Goal: Task Accomplishment & Management: Manage account settings

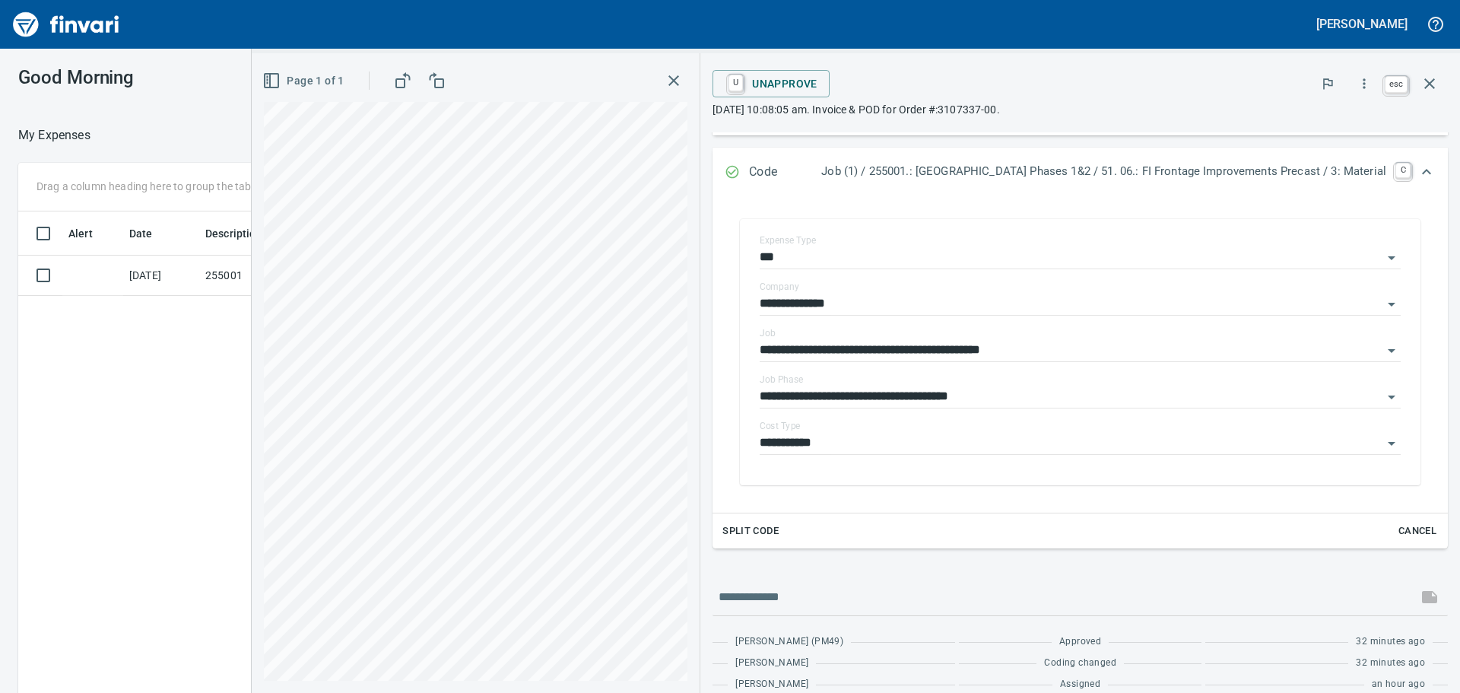
scroll to position [514, 1021]
click at [1427, 84] on icon "button" at bounding box center [1430, 84] width 18 height 18
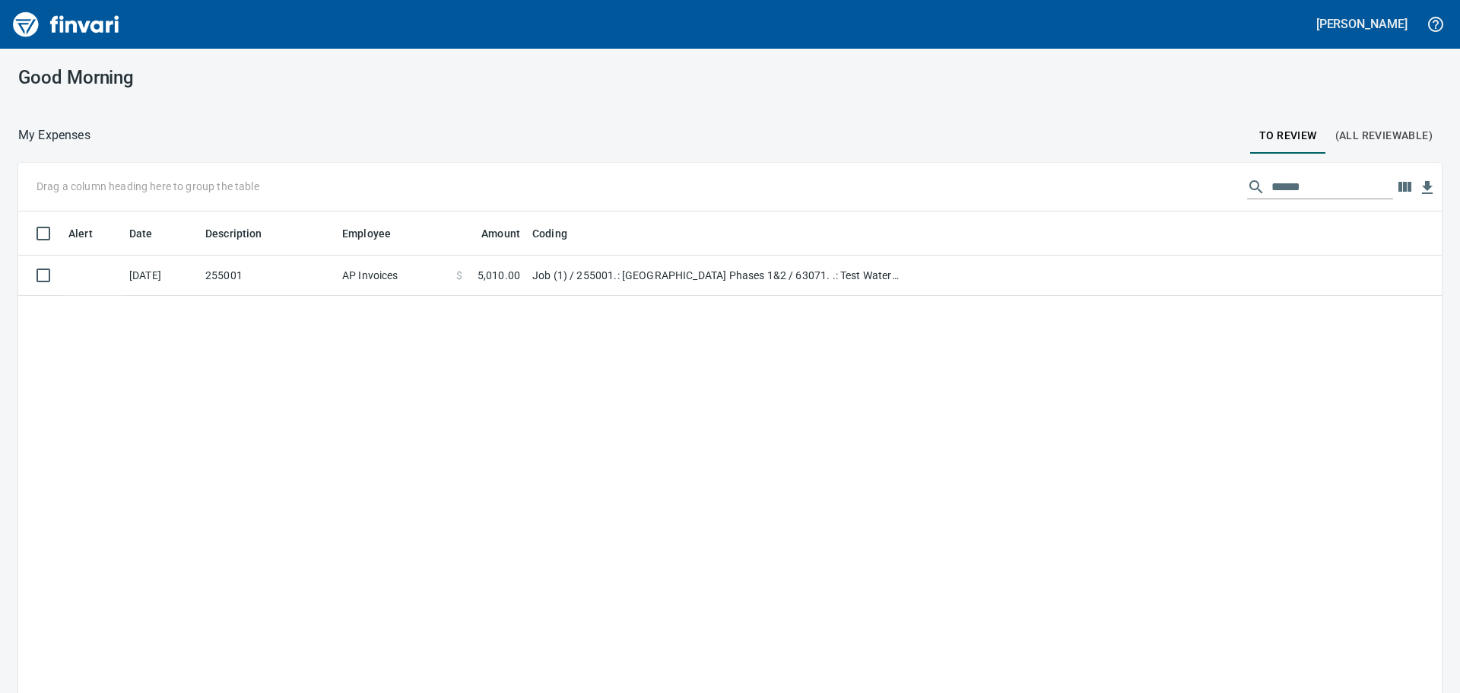
scroll to position [514, 1399]
drag, startPoint x: 1323, startPoint y: 186, endPoint x: 1216, endPoint y: 180, distance: 107.4
click at [1219, 180] on div "Drag a column heading here to group the table ******" at bounding box center [730, 187] width 1424 height 49
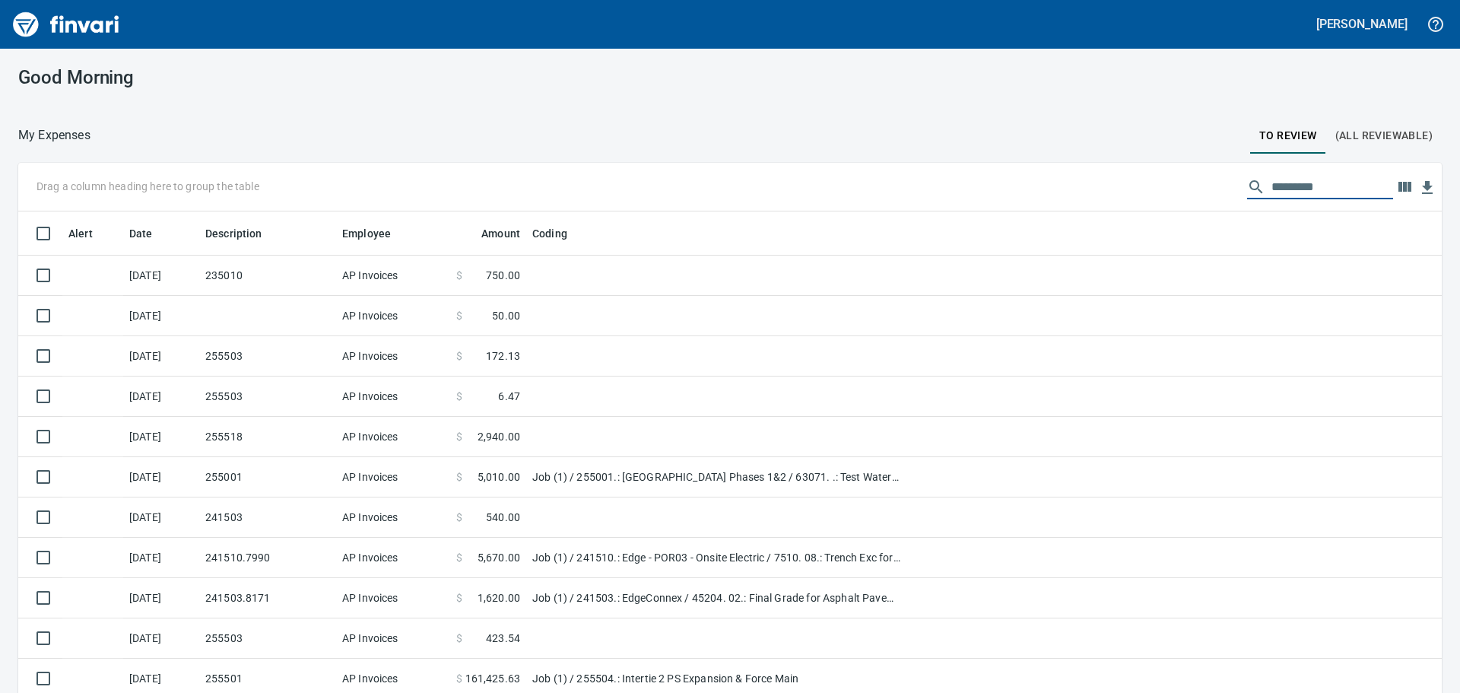
scroll to position [514, 1389]
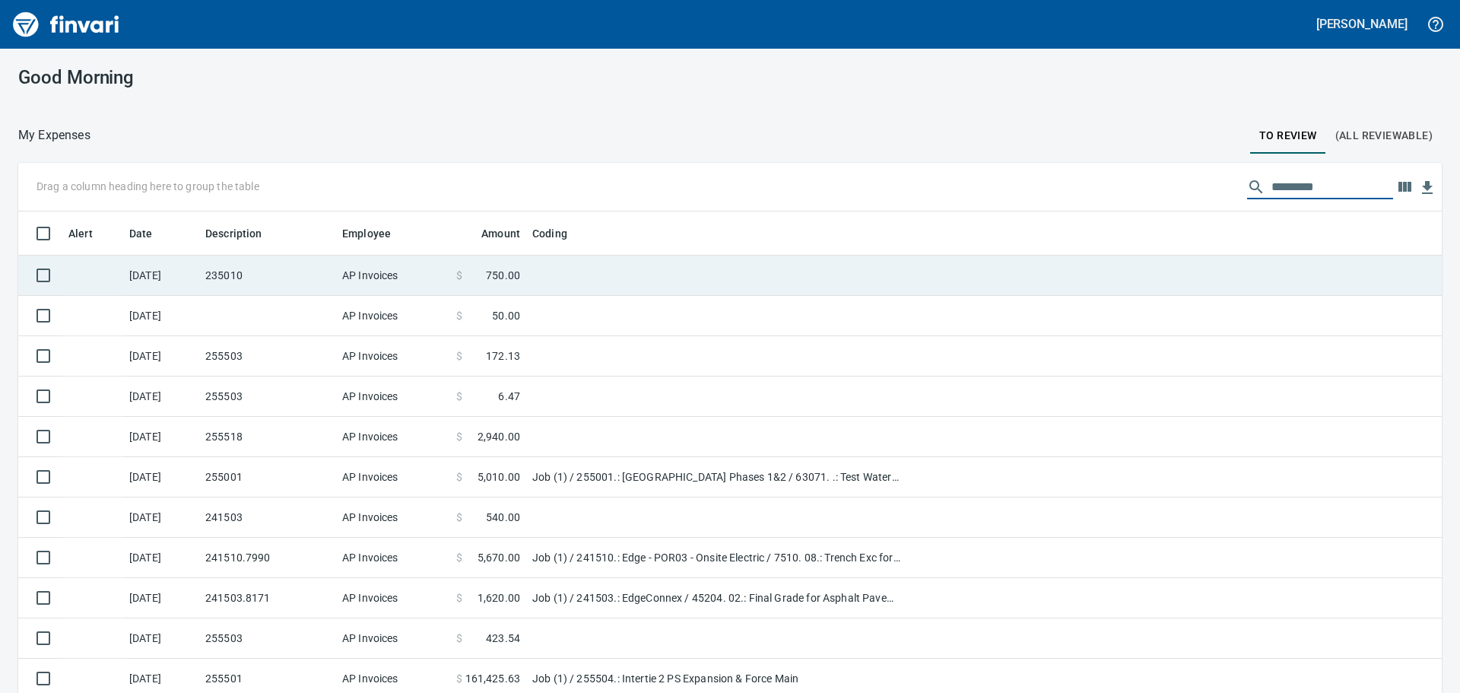
click at [539, 274] on td at bounding box center [716, 276] width 380 height 40
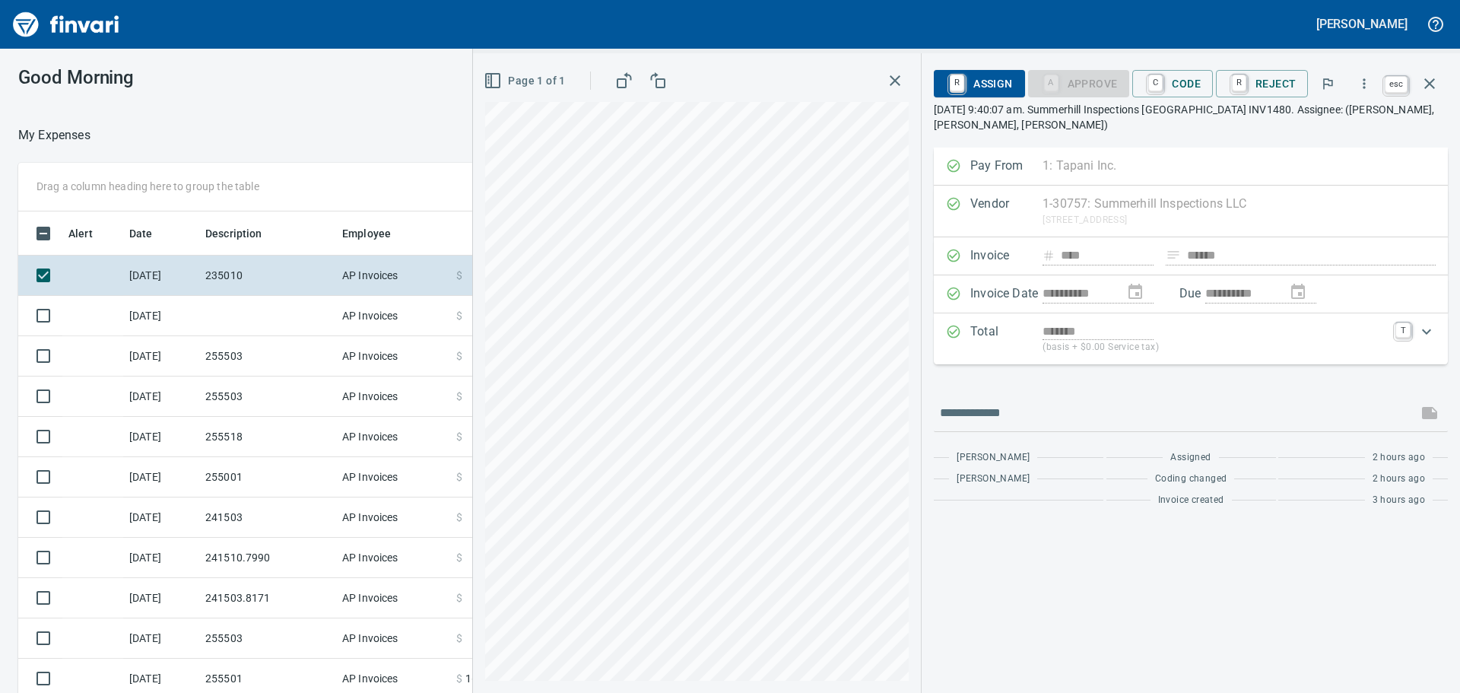
scroll to position [514, 1009]
click at [1433, 89] on icon "button" at bounding box center [1430, 84] width 18 height 18
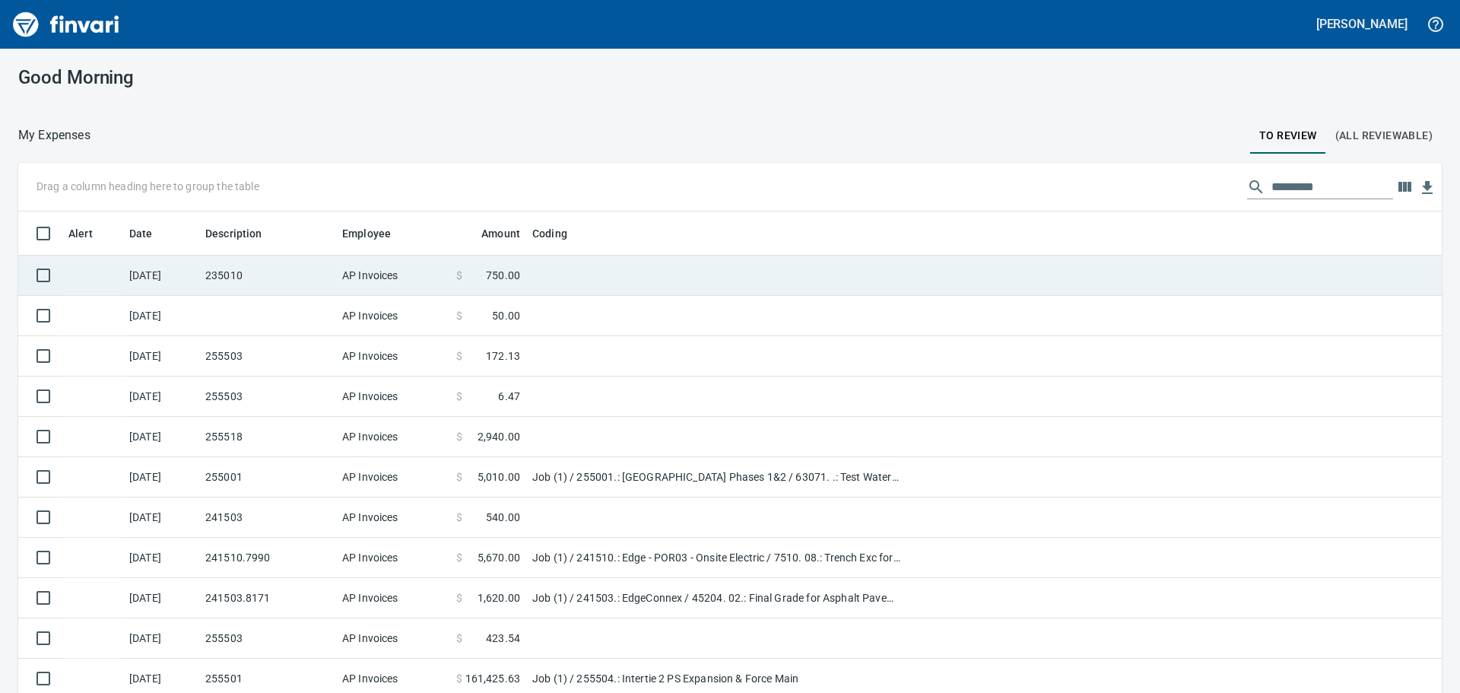
scroll to position [514, 1389]
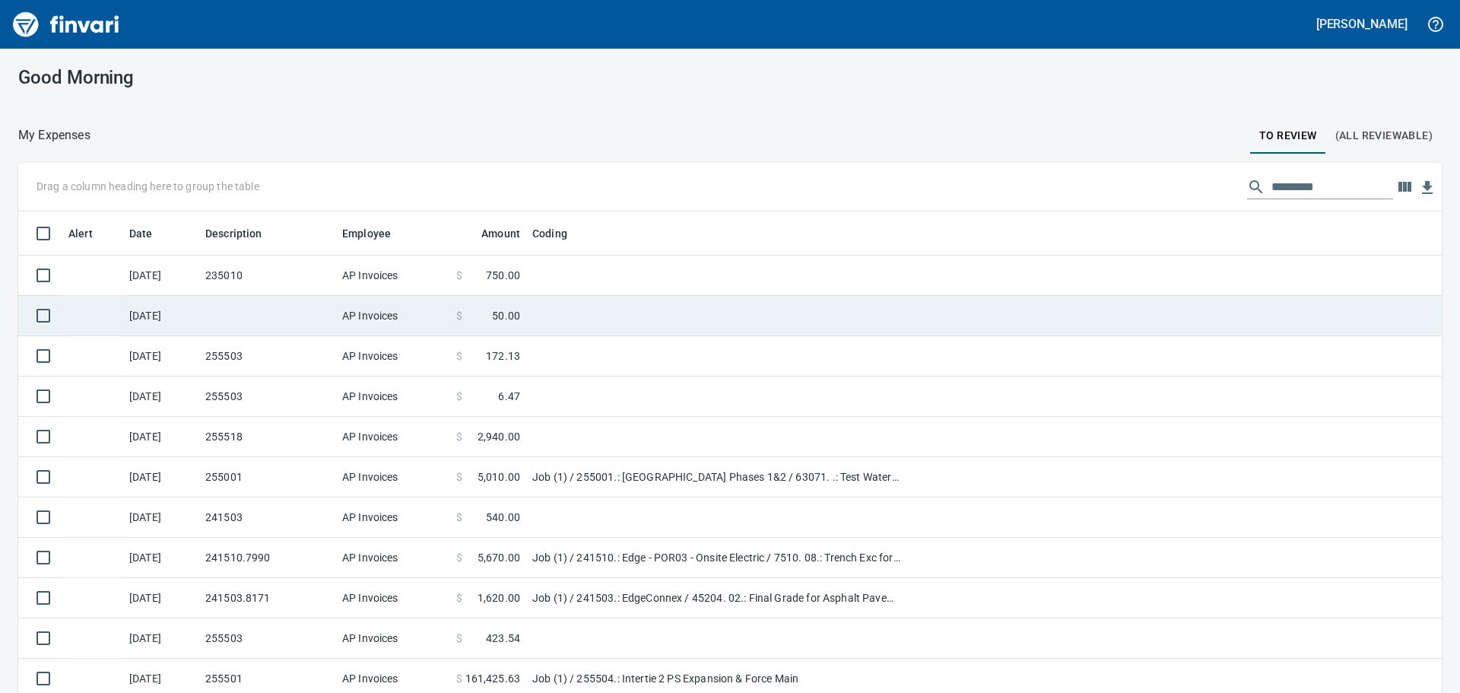
click at [294, 317] on td at bounding box center [267, 316] width 137 height 40
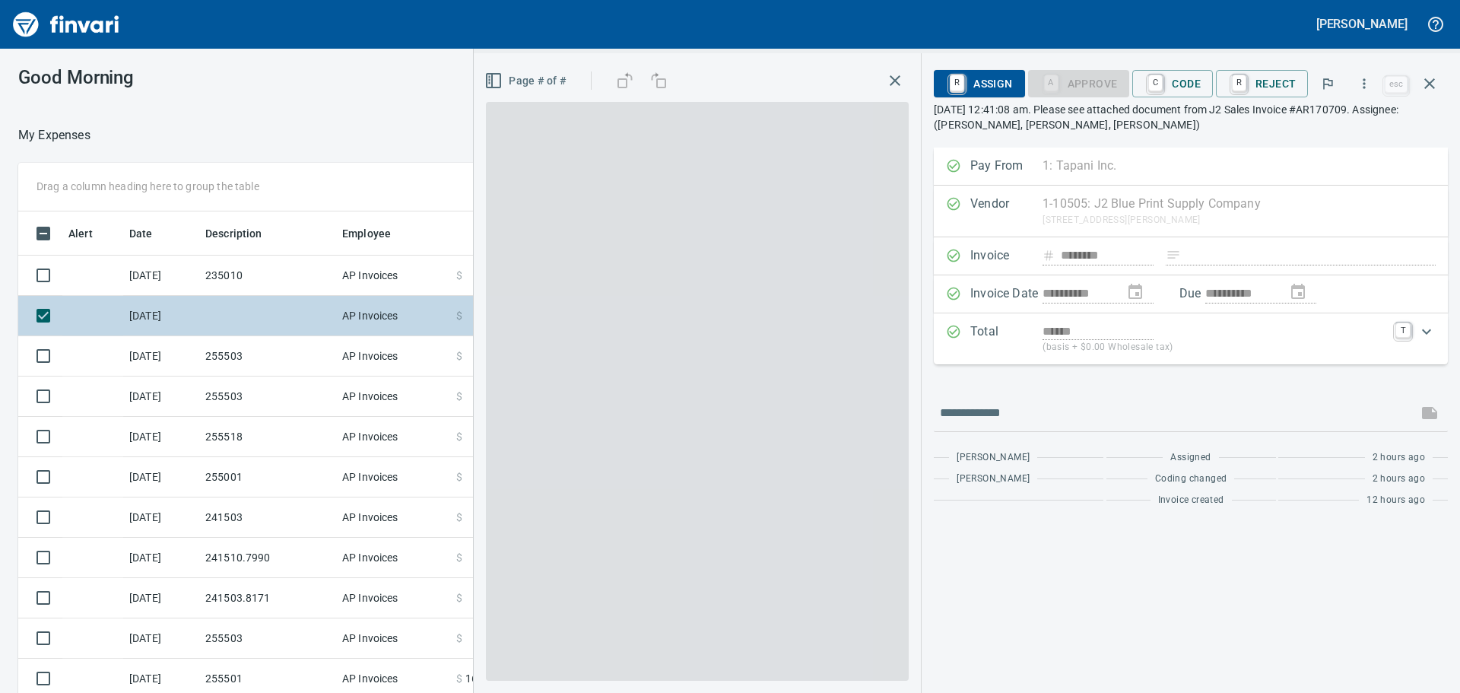
scroll to position [514, 1009]
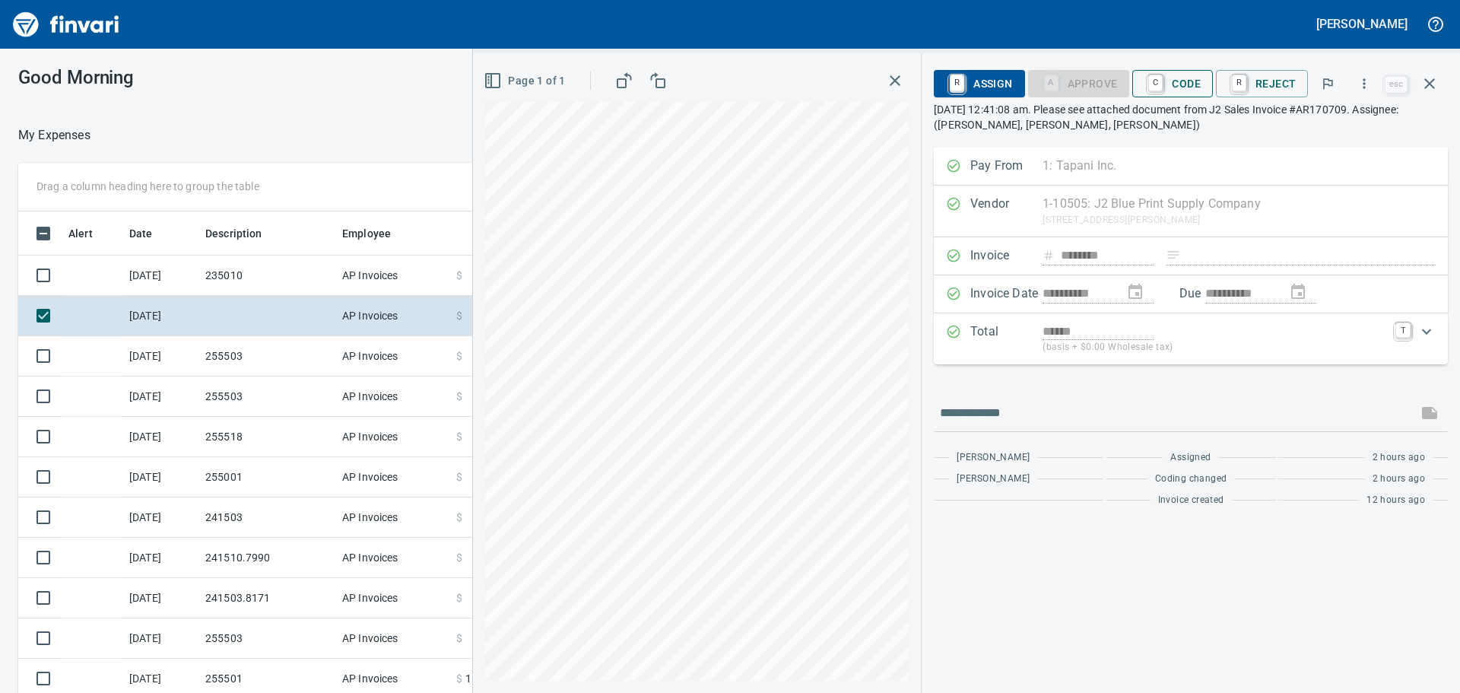
click at [1178, 87] on span "C Code" at bounding box center [1173, 84] width 56 height 26
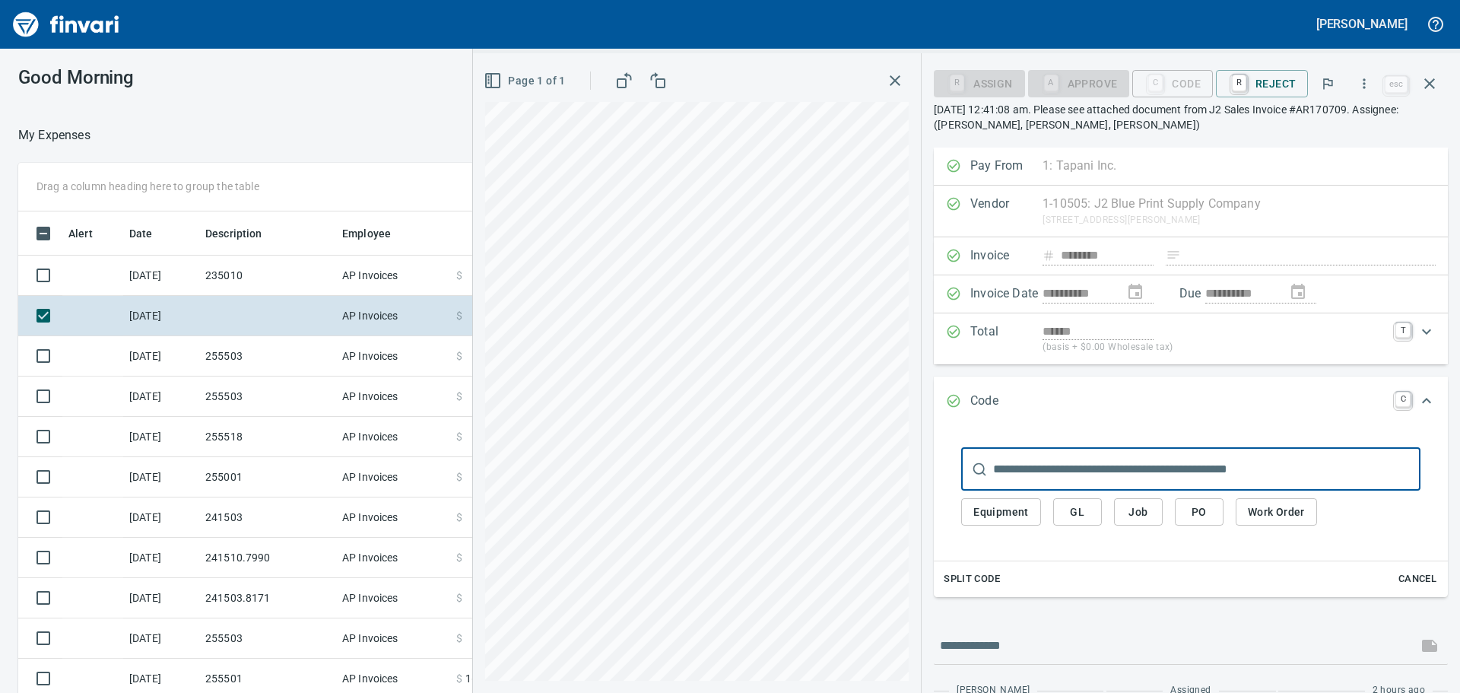
click at [1142, 518] on span "Job" at bounding box center [1138, 512] width 24 height 19
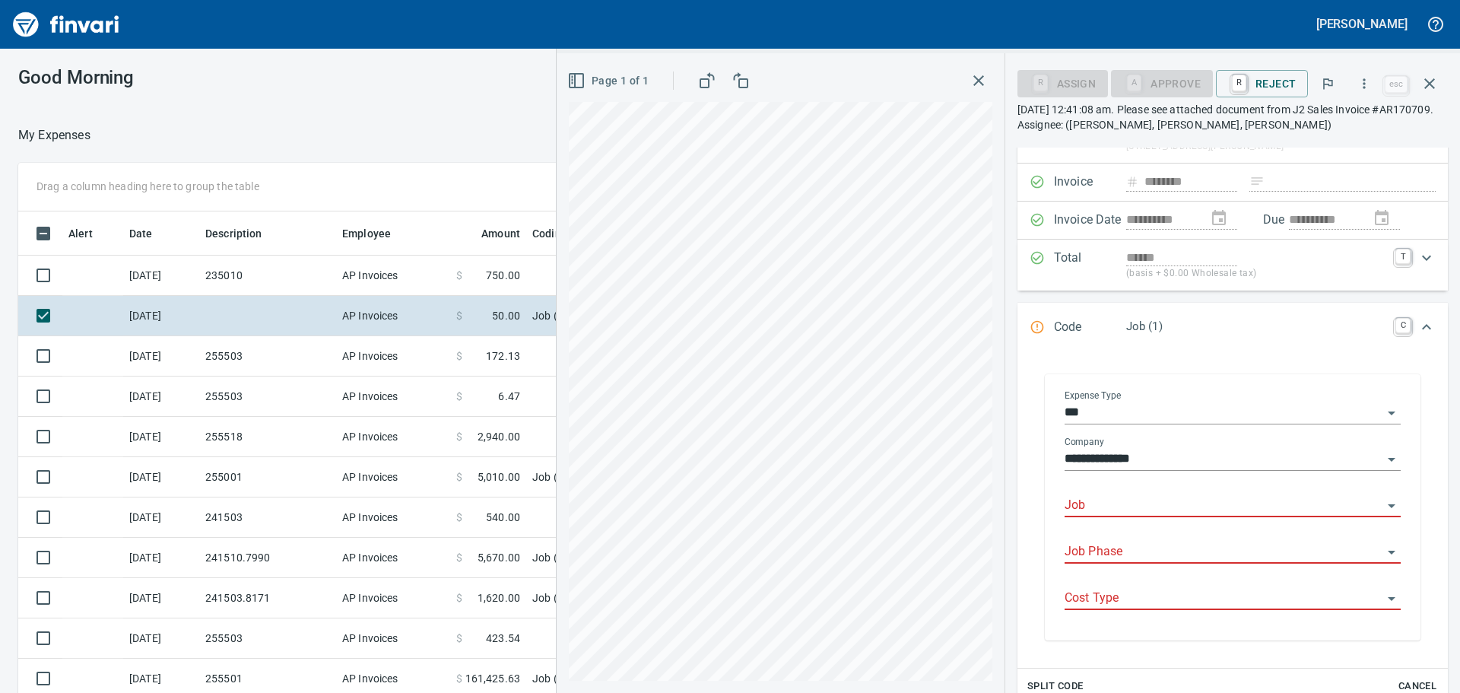
scroll to position [152, 0]
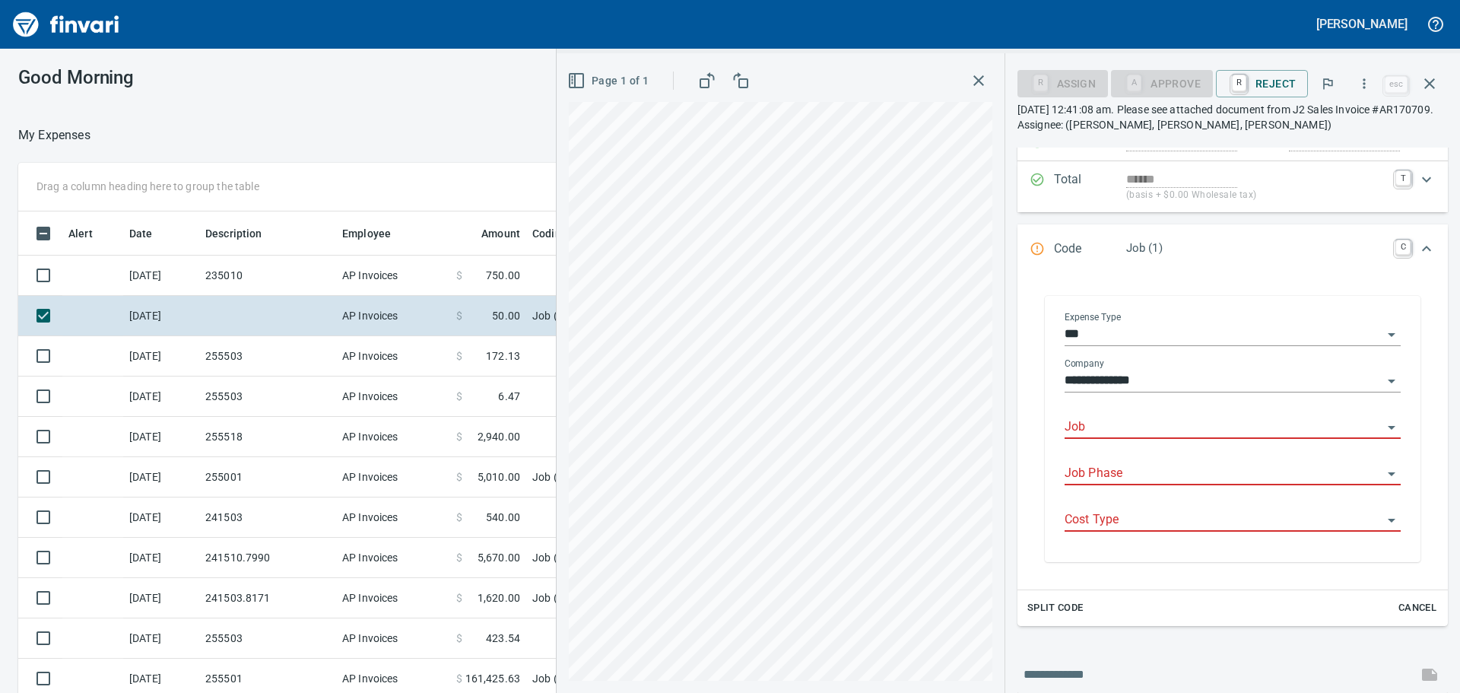
click at [1129, 421] on input "Job" at bounding box center [1224, 427] width 318 height 21
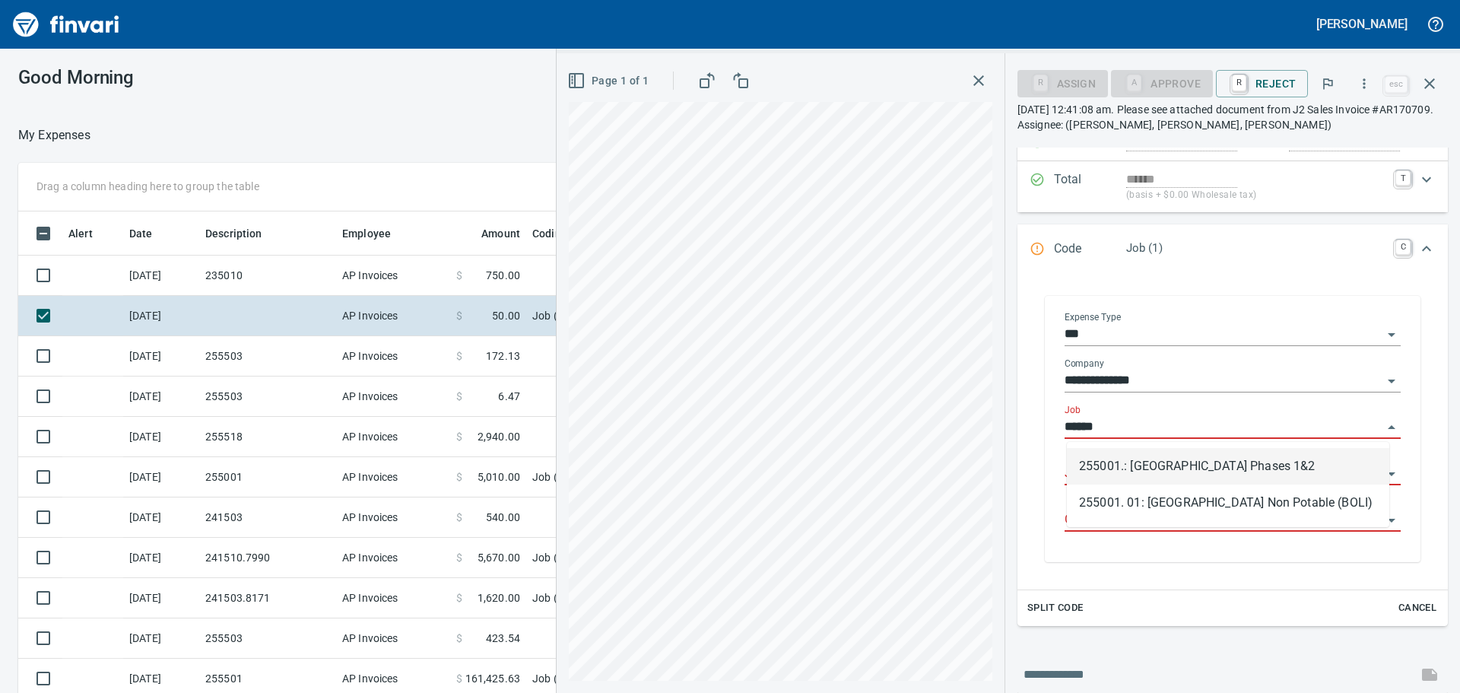
scroll to position [514, 1009]
click at [1144, 464] on li "255001.: [GEOGRAPHIC_DATA] Phases 1&2" at bounding box center [1228, 466] width 322 height 37
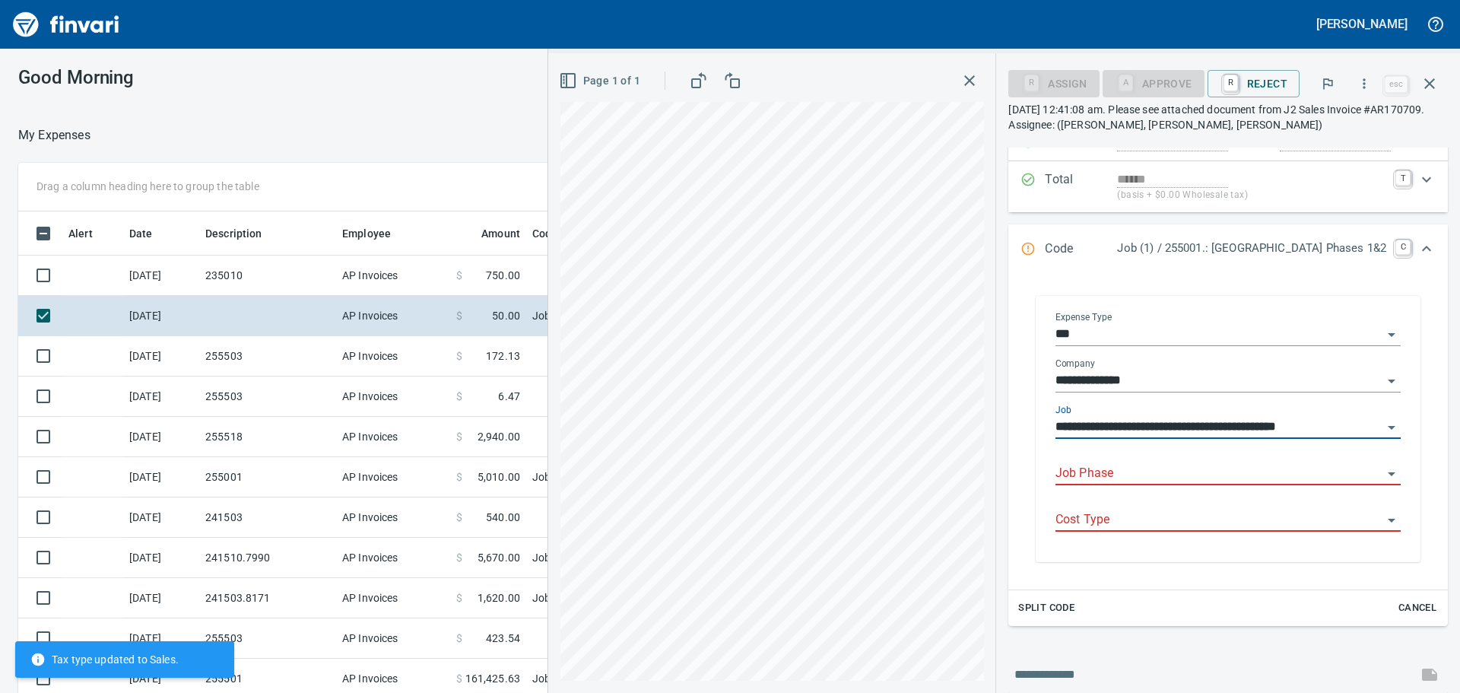
type input "**********"
click at [1142, 469] on input "Job Phase" at bounding box center [1219, 473] width 327 height 21
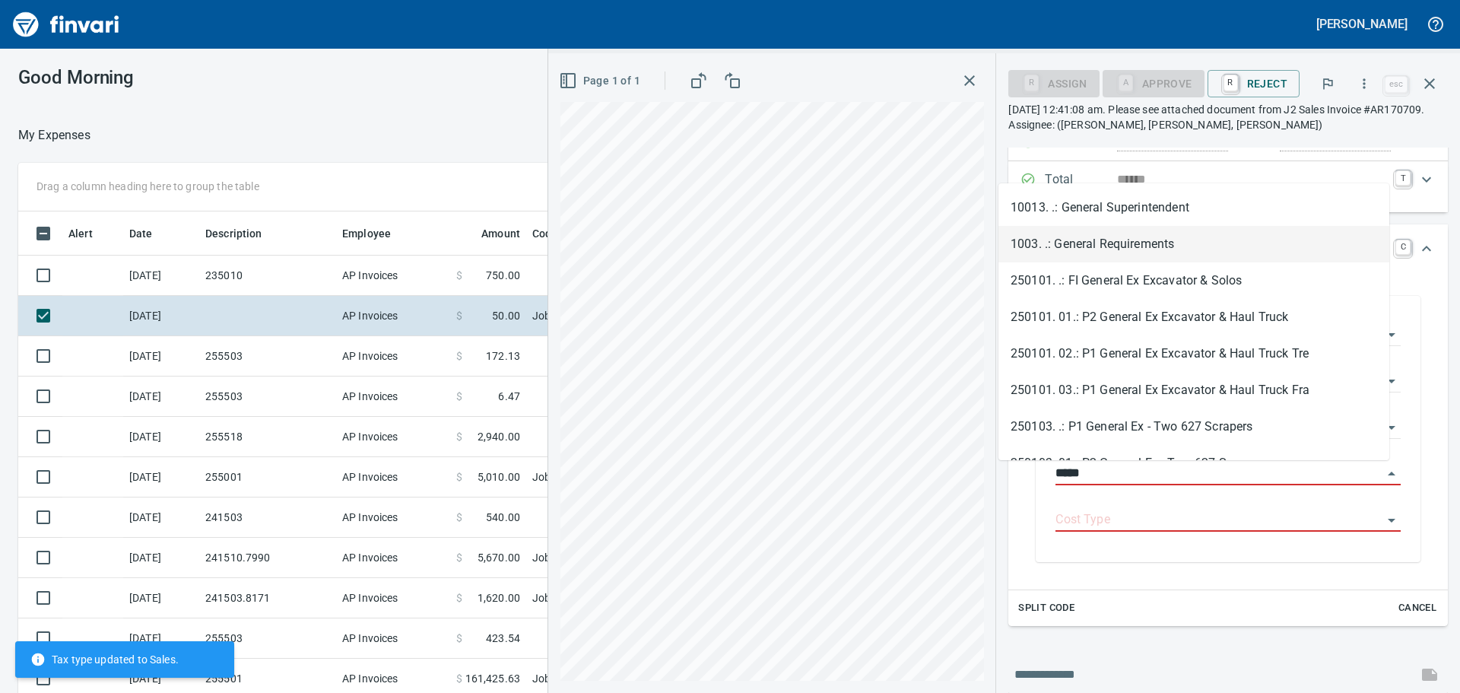
click at [1102, 255] on li "1003. .: General Requirements" at bounding box center [1194, 244] width 391 height 37
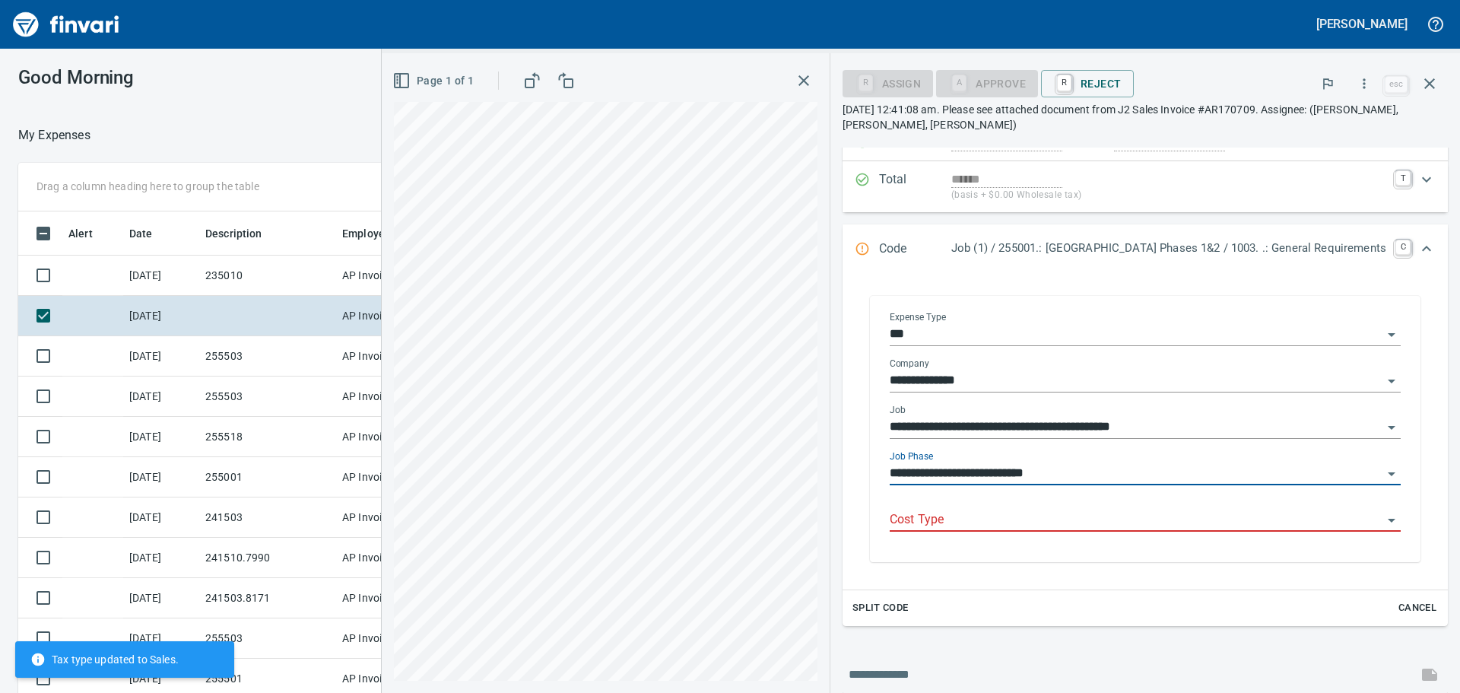
type input "**********"
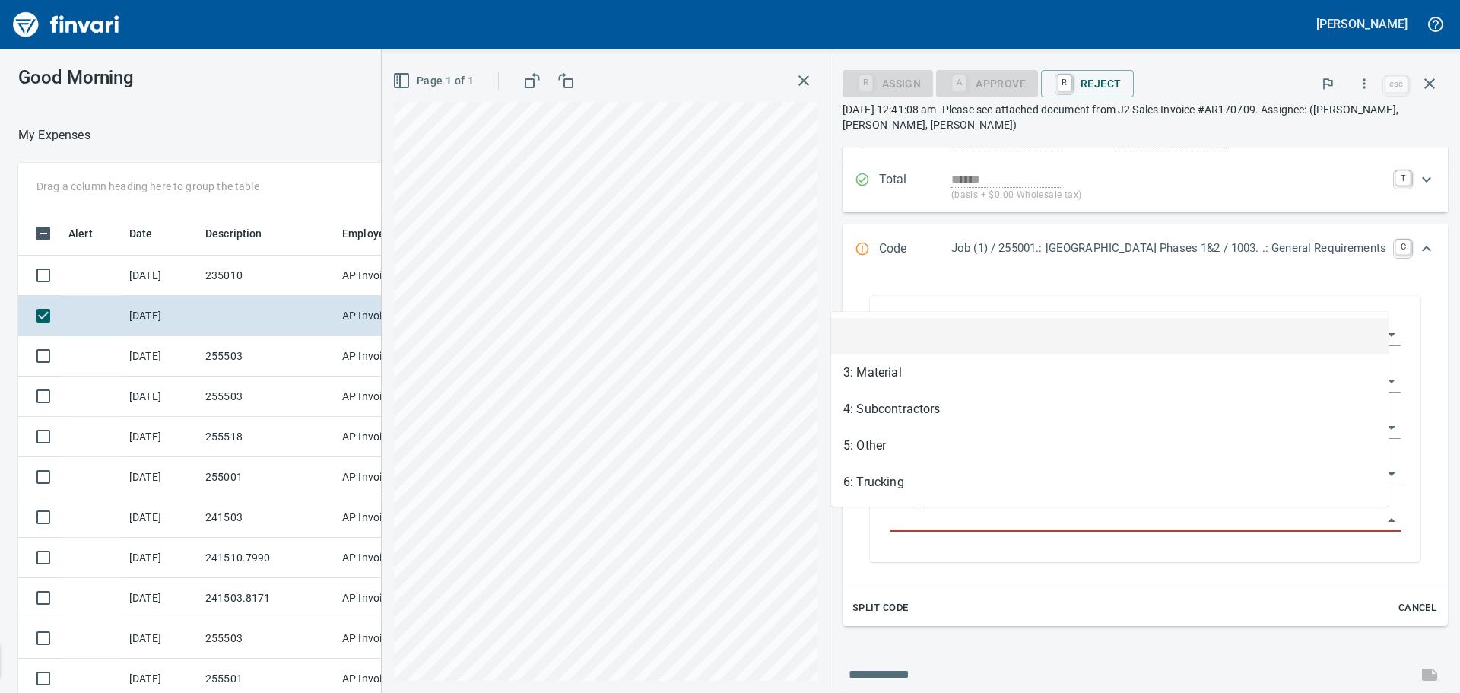
click at [984, 519] on input "Cost Type" at bounding box center [1136, 520] width 493 height 21
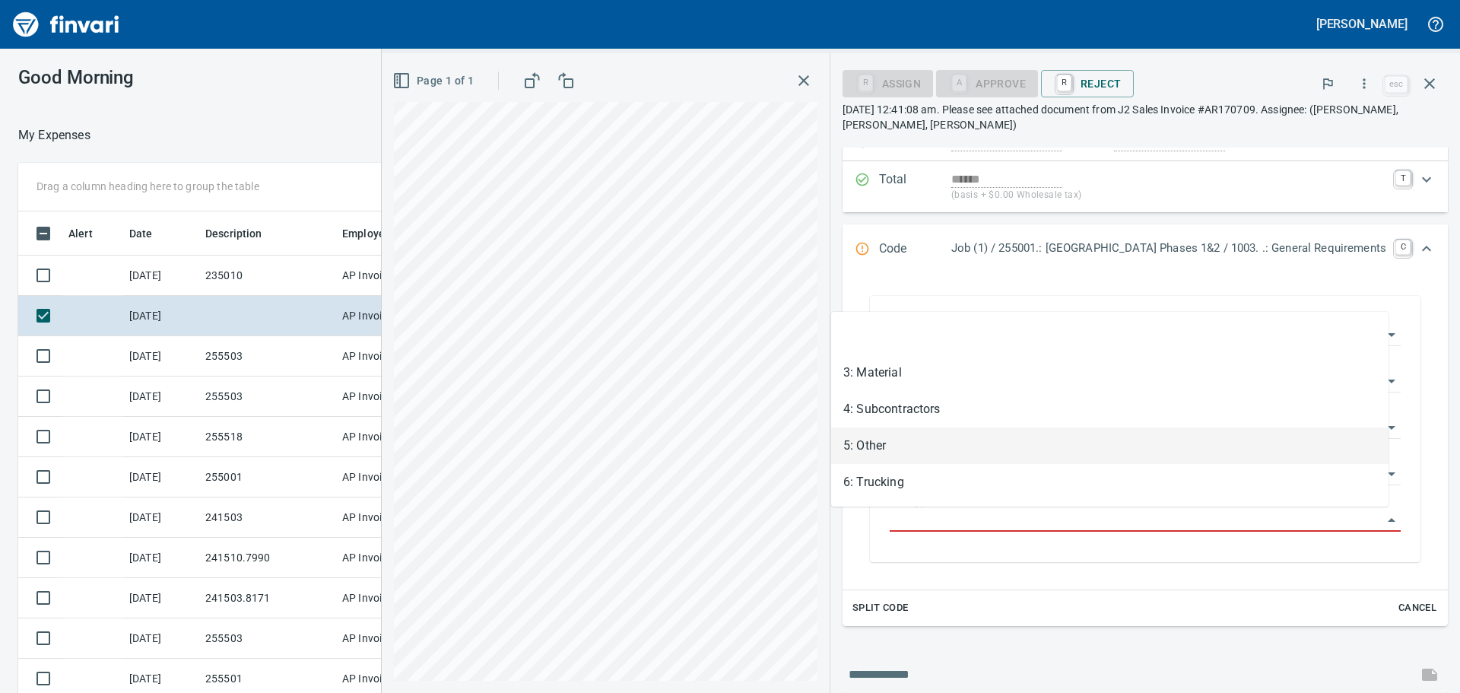
click at [930, 439] on li "5: Other" at bounding box center [1109, 445] width 557 height 37
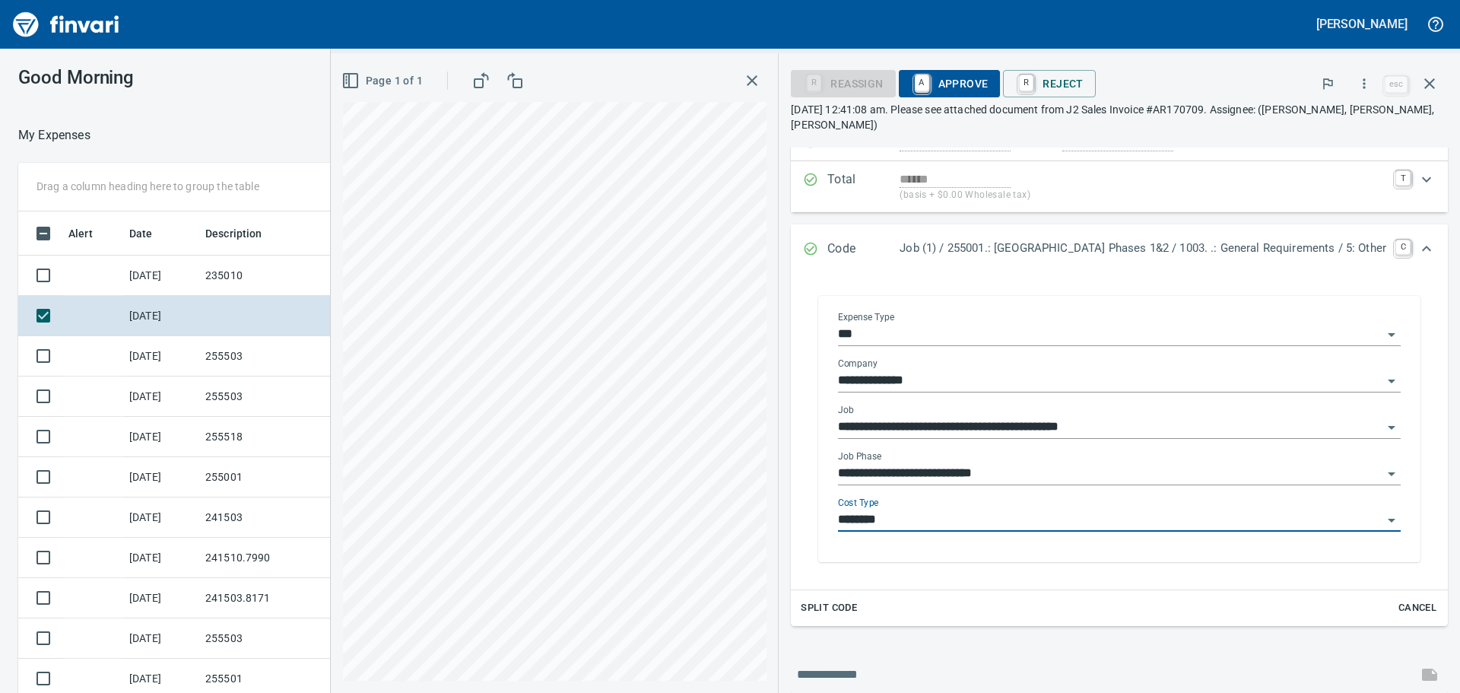
type input "********"
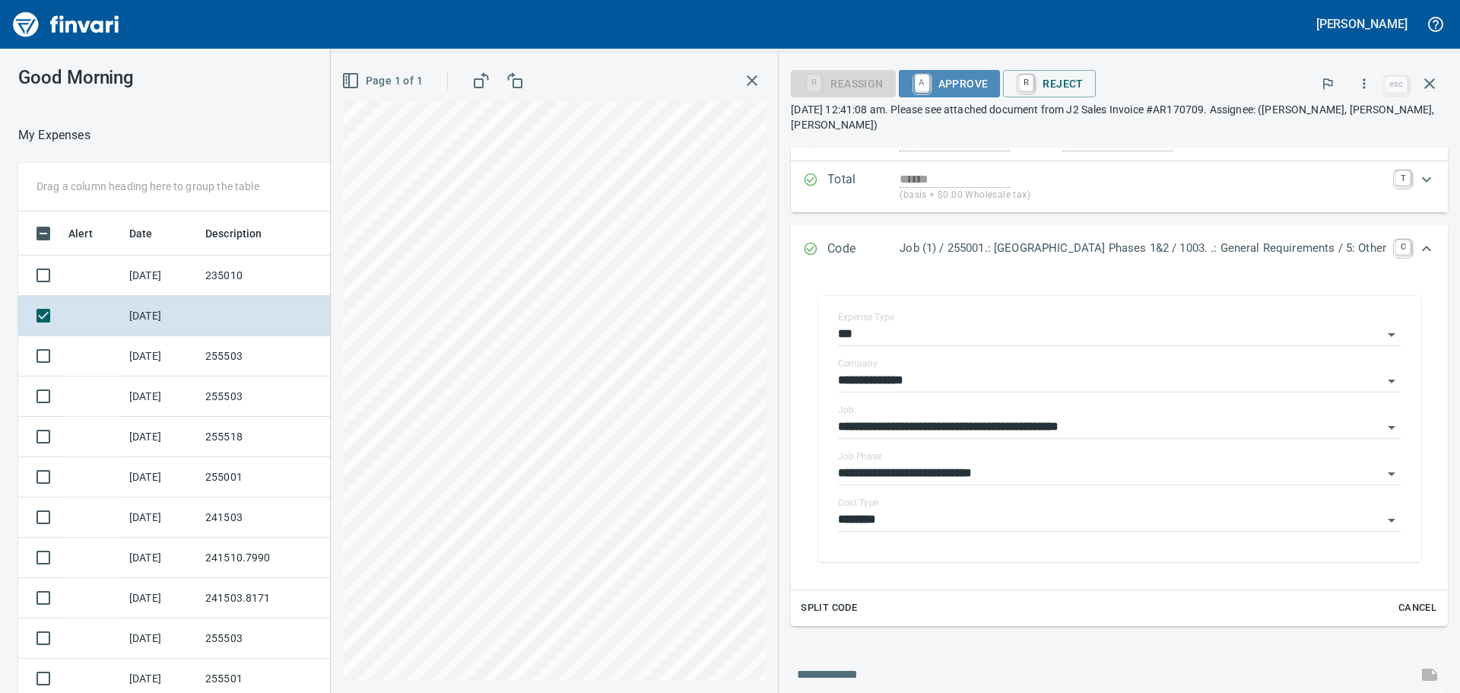
click at [915, 90] on span "A Approve" at bounding box center [950, 84] width 78 height 26
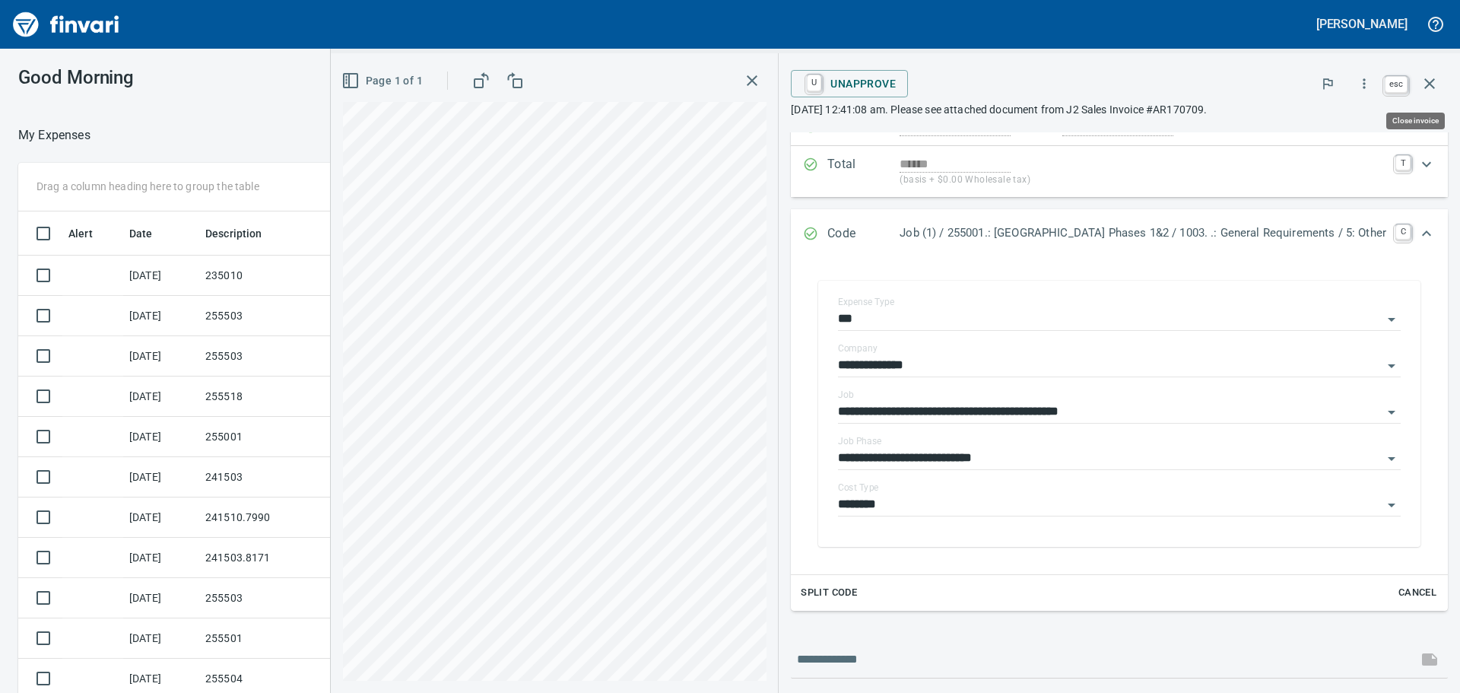
click at [1433, 86] on icon "button" at bounding box center [1429, 83] width 11 height 11
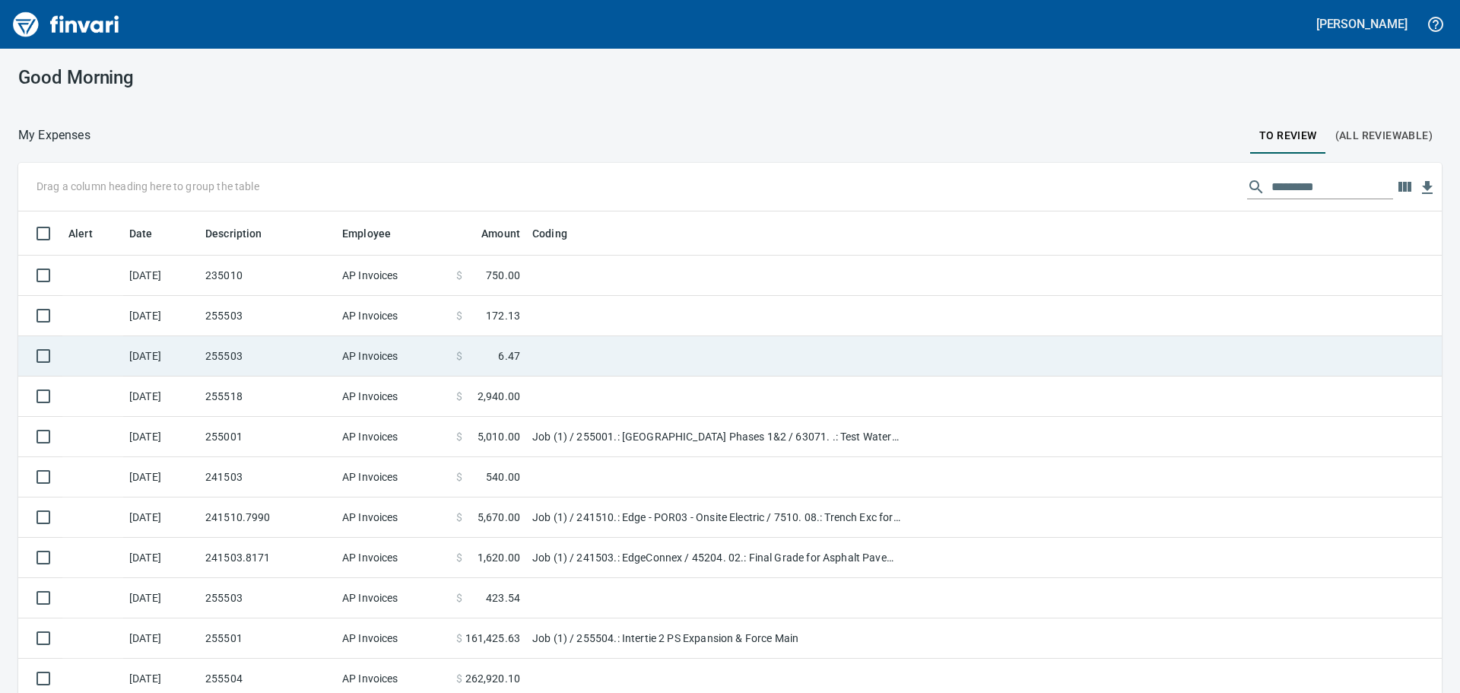
scroll to position [514, 1387]
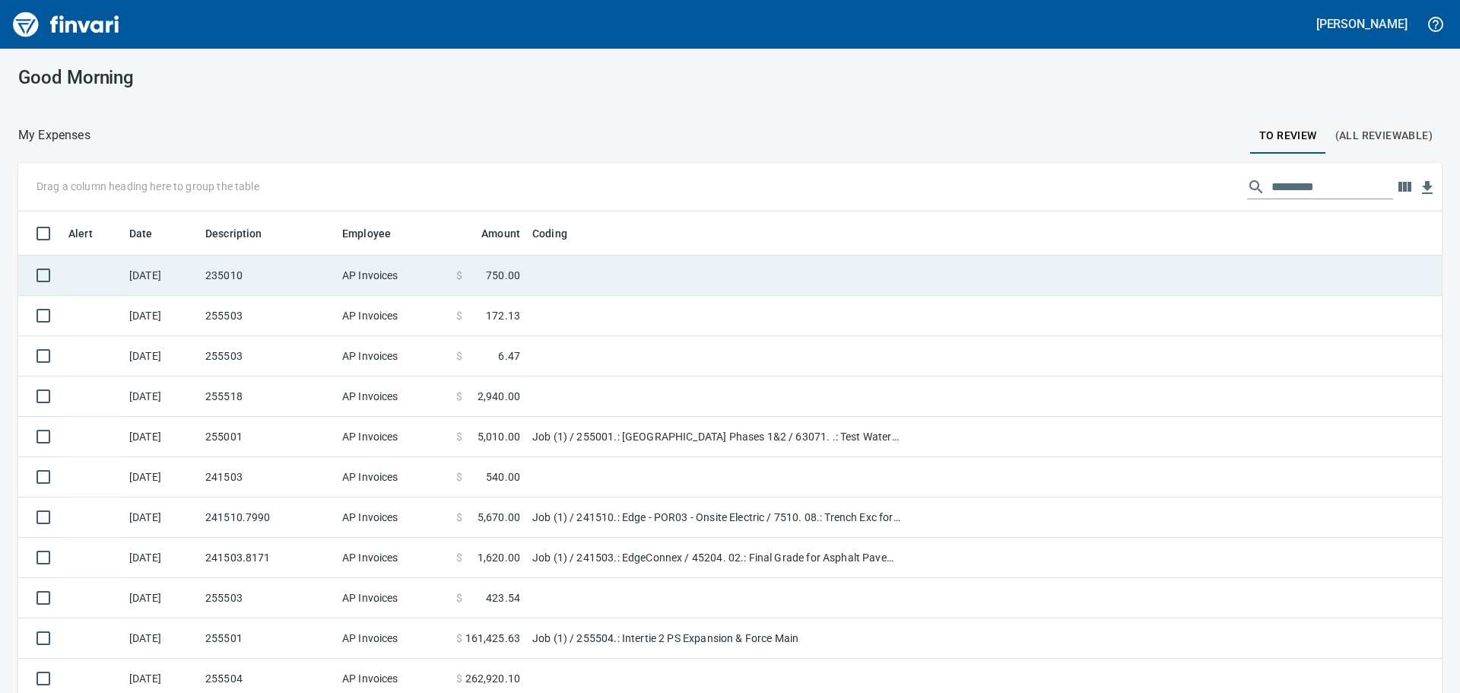
click at [643, 274] on td at bounding box center [716, 276] width 380 height 40
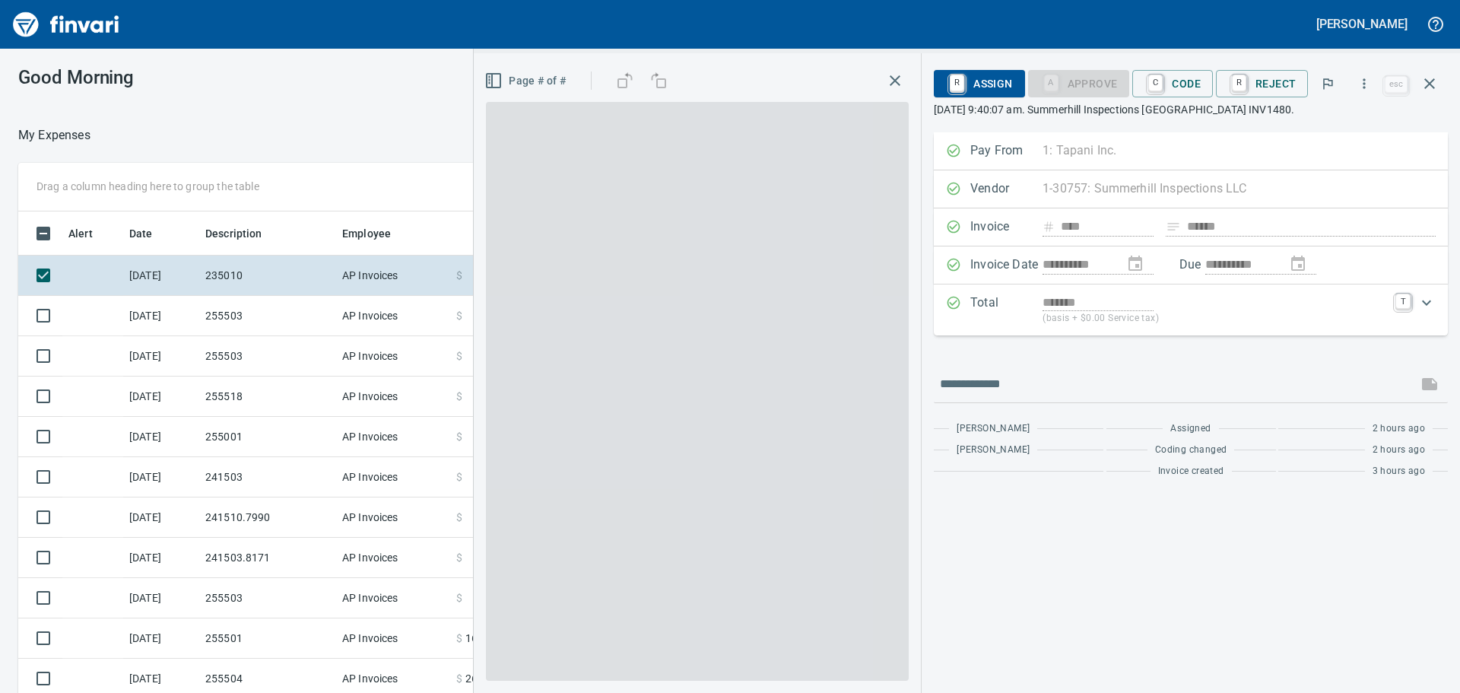
scroll to position [514, 1009]
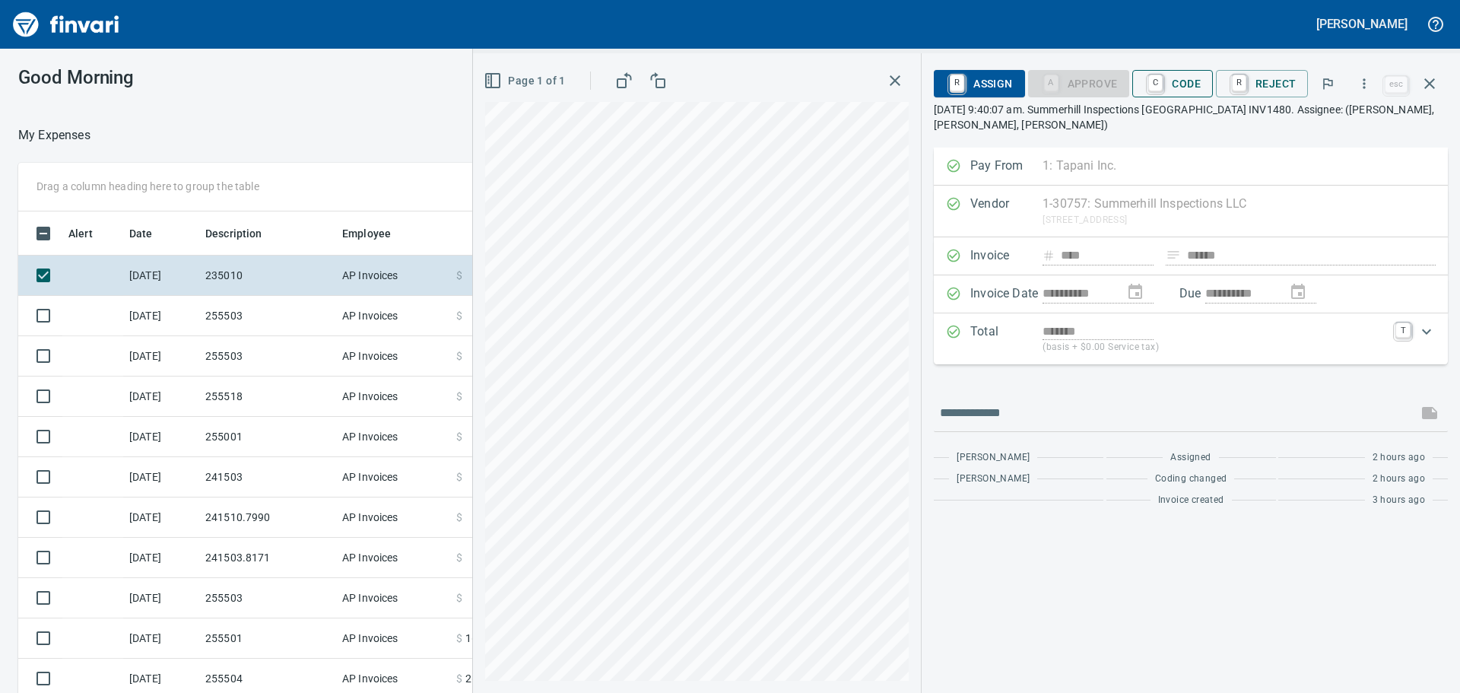
click at [1183, 74] on span "C Code" at bounding box center [1173, 84] width 56 height 26
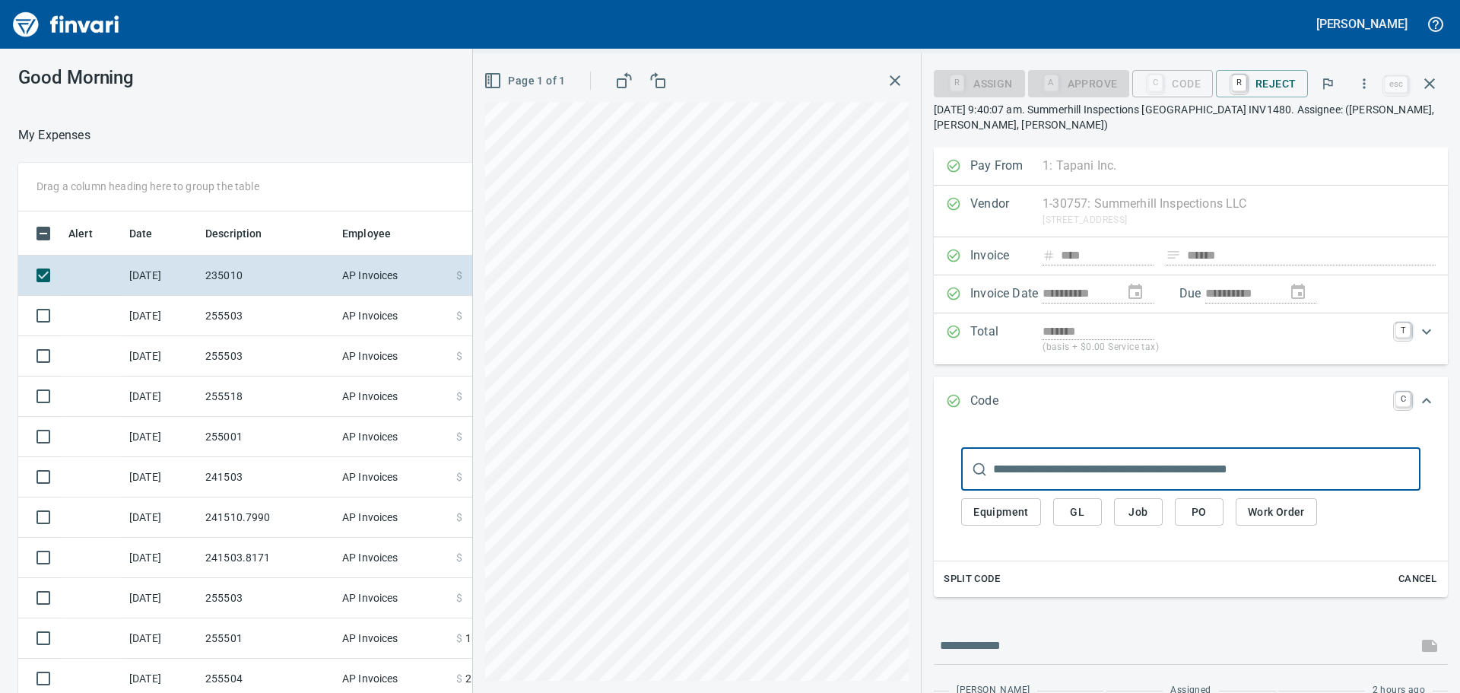
click at [1138, 516] on span "Job" at bounding box center [1138, 512] width 24 height 19
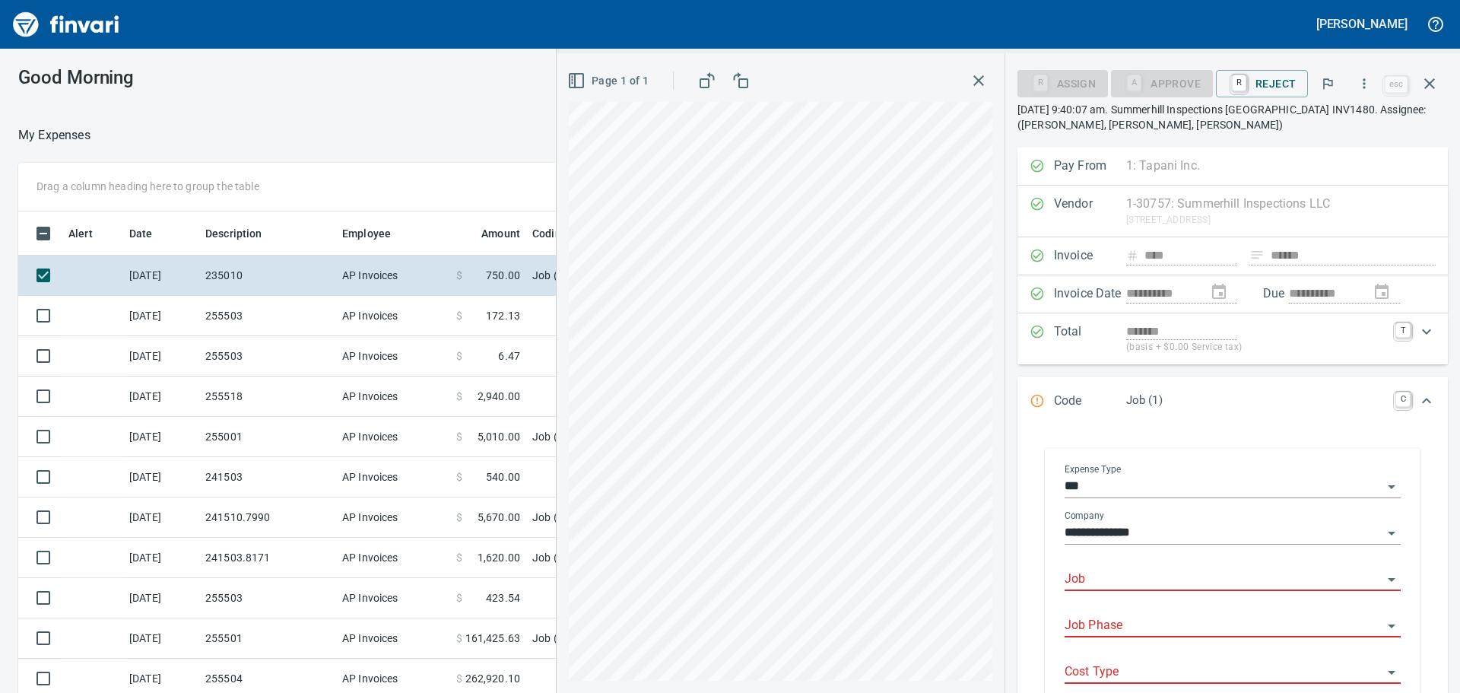
click at [1116, 580] on input "Job" at bounding box center [1224, 579] width 318 height 21
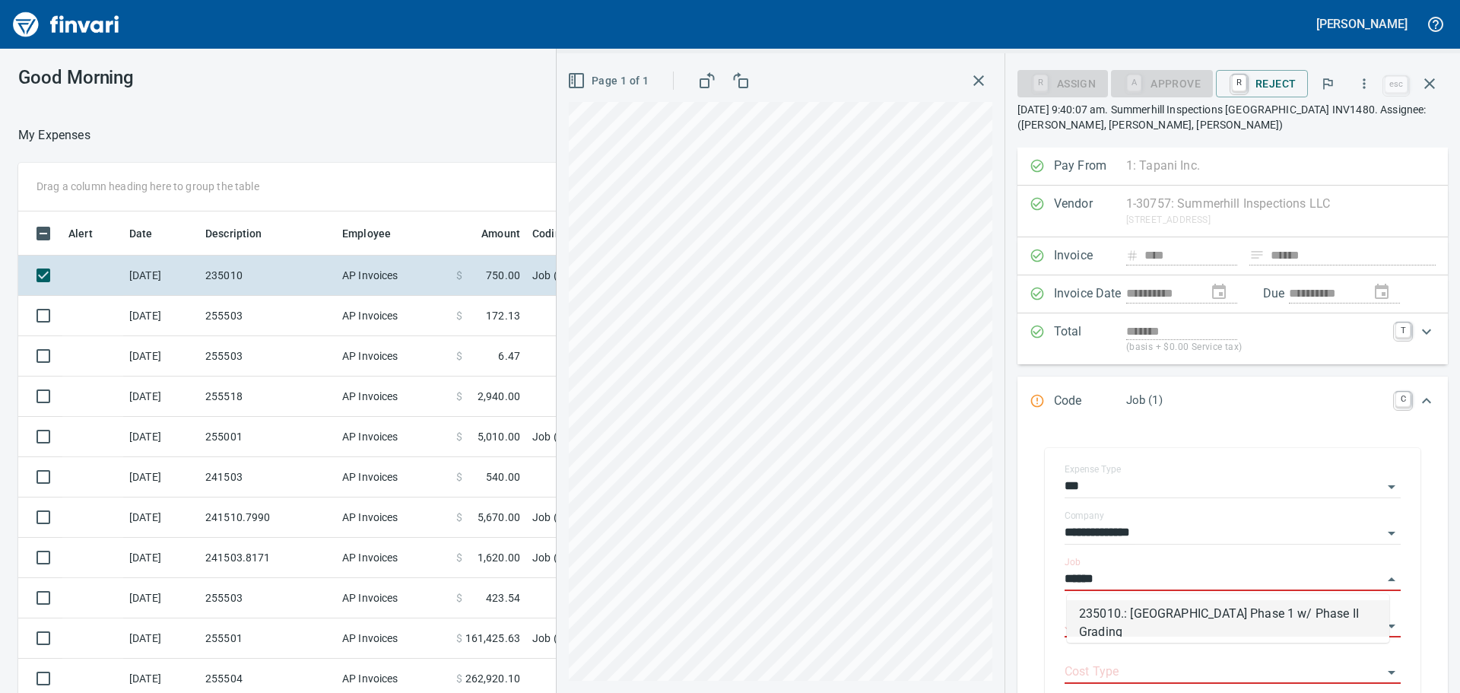
click at [1143, 619] on li "235010.: [GEOGRAPHIC_DATA] Phase 1 w/ Phase II Grading" at bounding box center [1228, 618] width 322 height 37
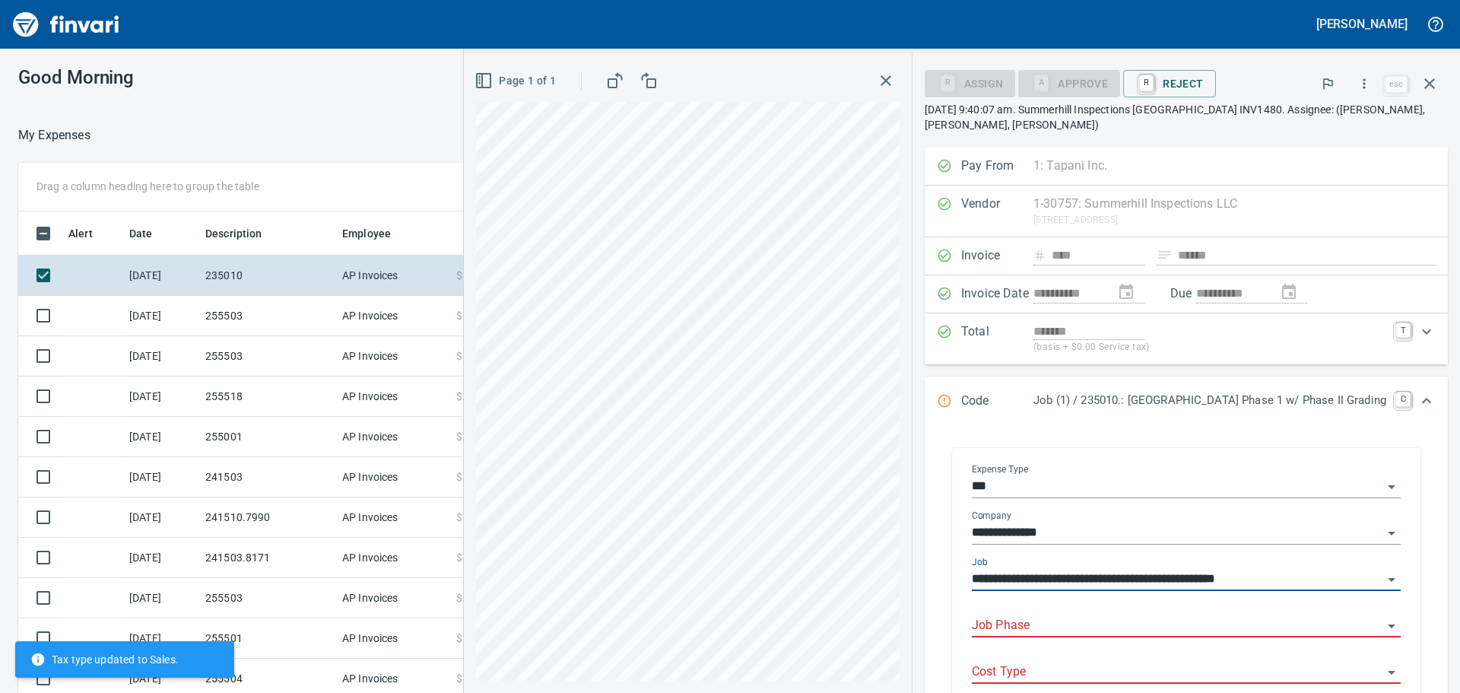
type input "**********"
click at [1142, 622] on input "Job Phase" at bounding box center [1177, 625] width 411 height 21
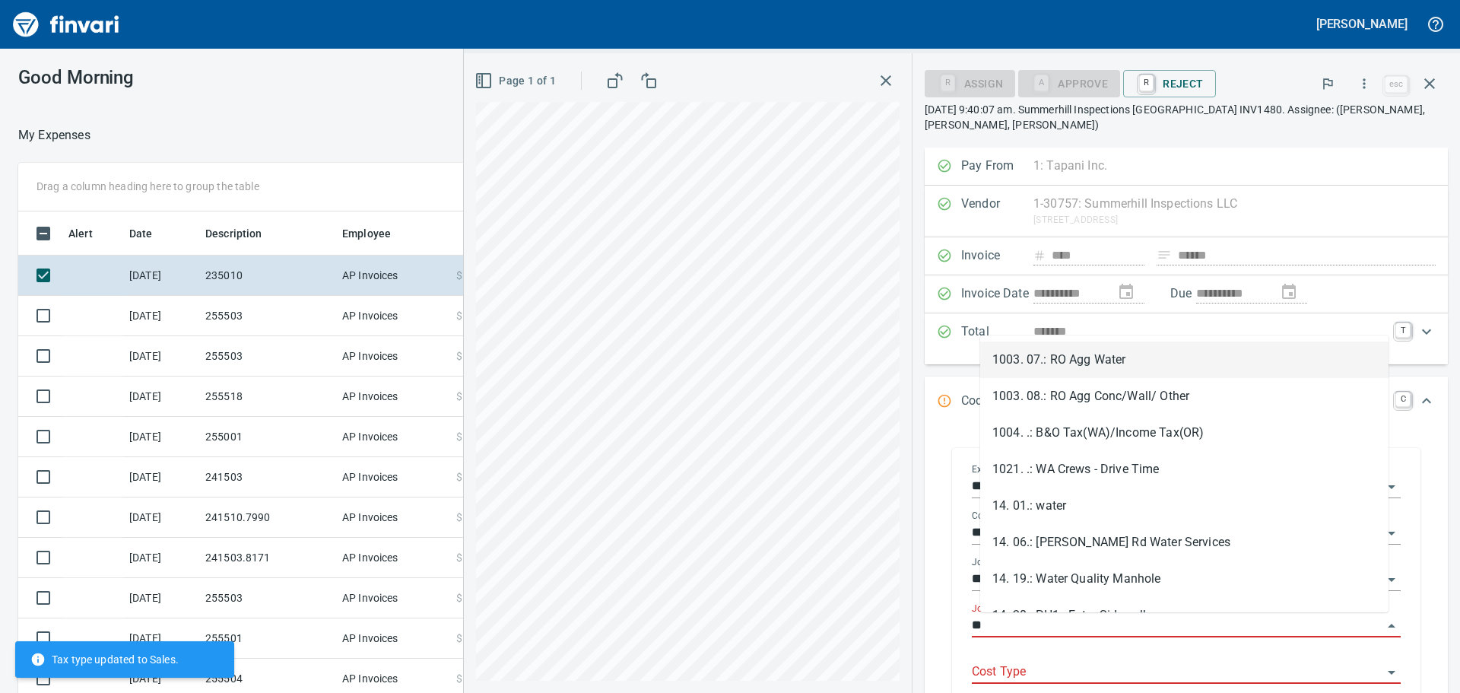
type input "*"
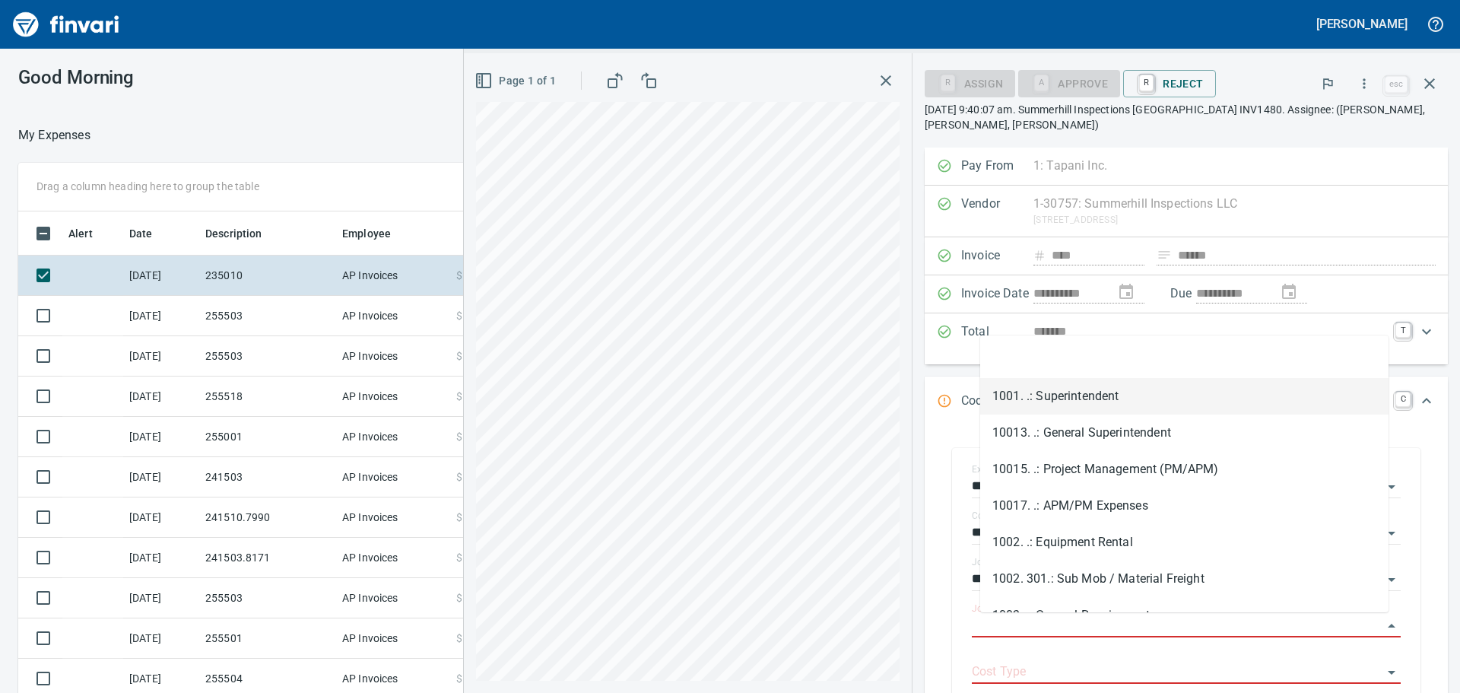
click at [1424, 87] on icon "button" at bounding box center [1430, 84] width 18 height 18
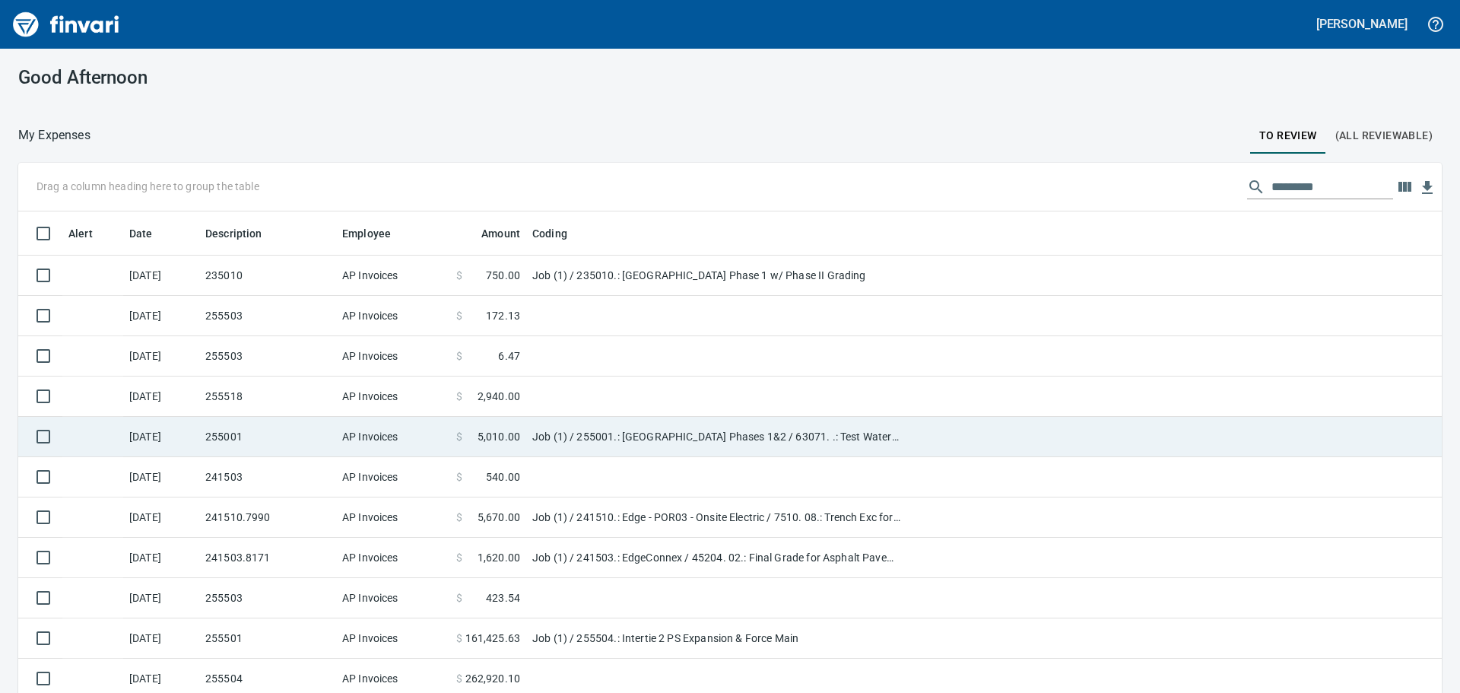
scroll to position [76, 0]
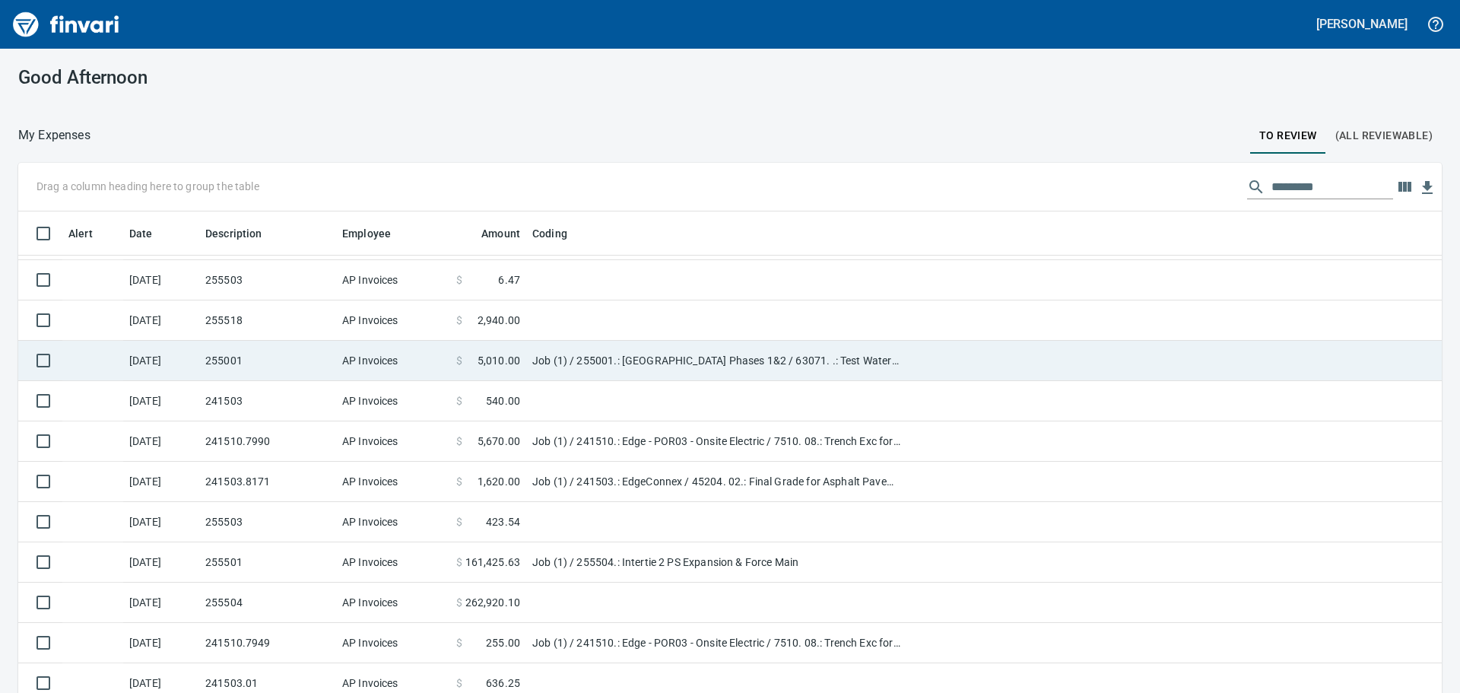
click at [557, 367] on td "Job (1) / 255001.: [GEOGRAPHIC_DATA] Phases 1&2 / 63071. .: Test Water Pipe / 5…" at bounding box center [716, 361] width 380 height 40
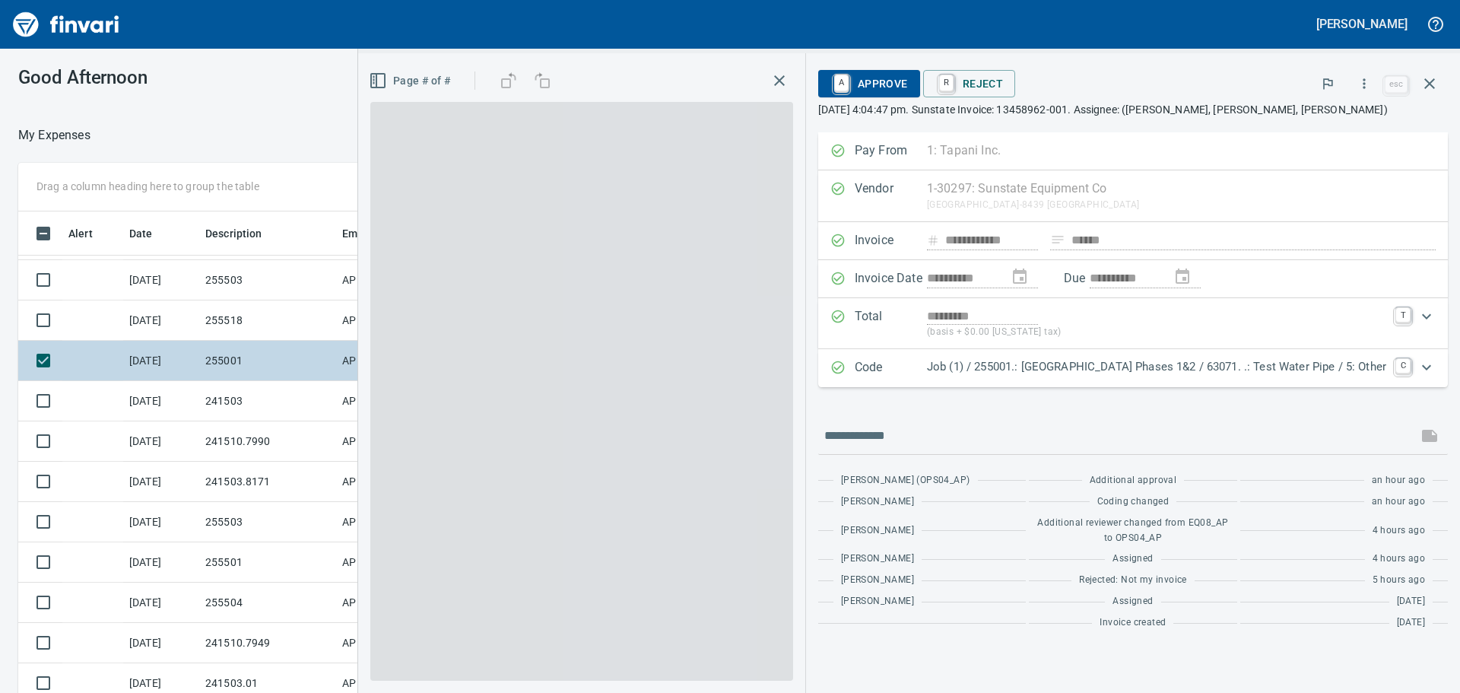
scroll to position [514, 1009]
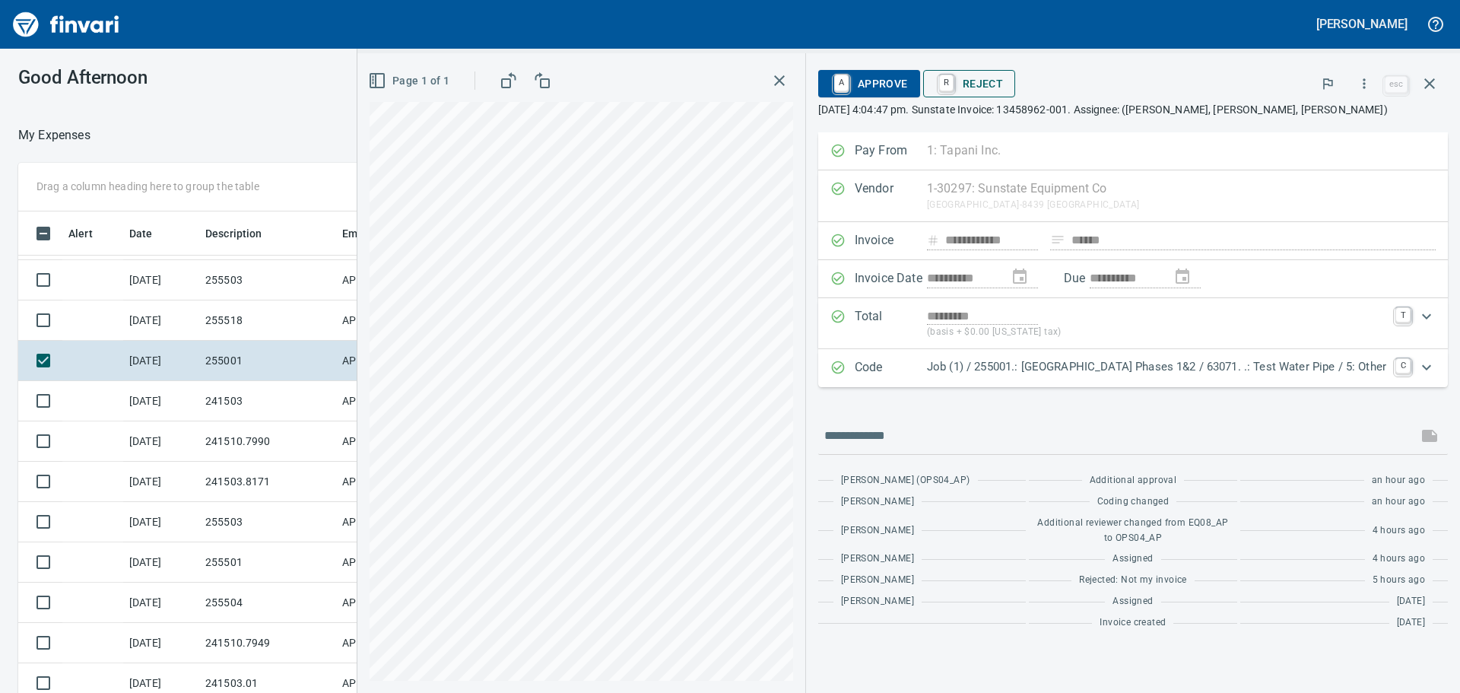
click at [936, 82] on span "R Reject" at bounding box center [969, 84] width 68 height 26
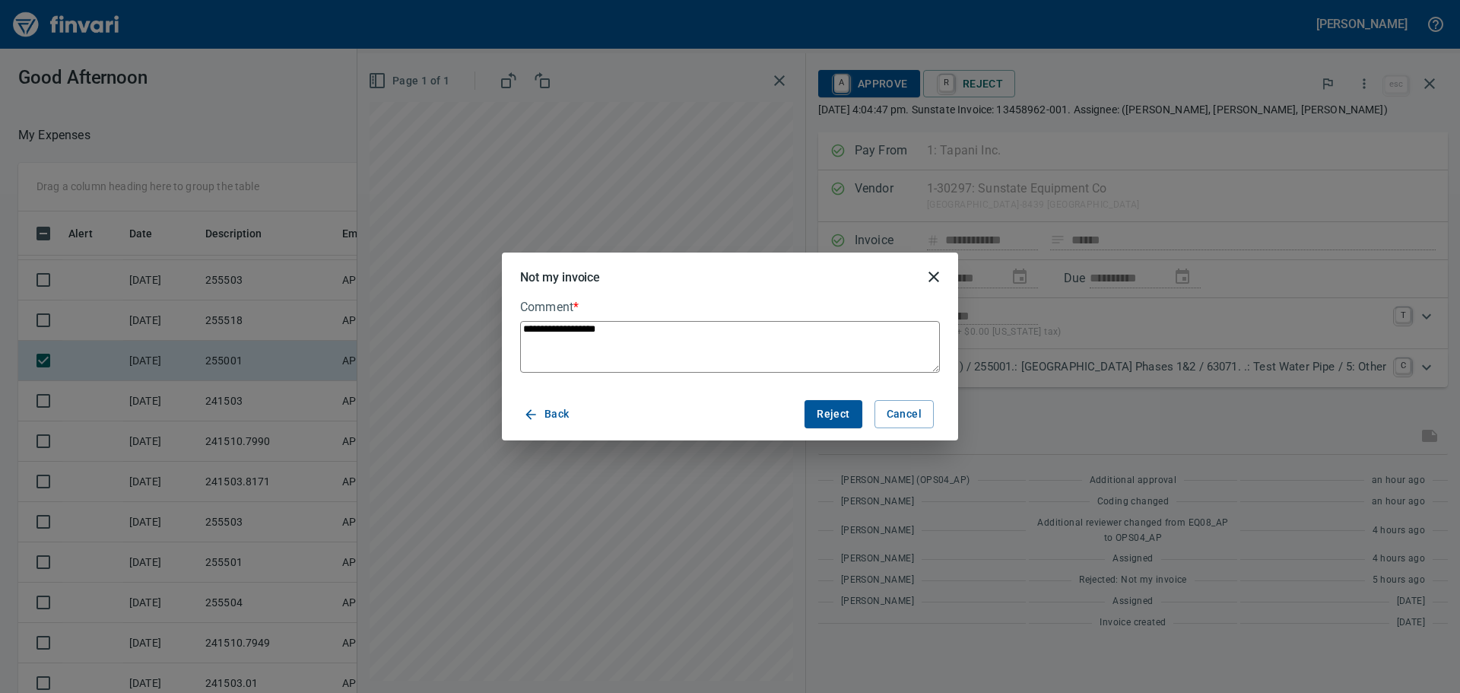
drag, startPoint x: 673, startPoint y: 343, endPoint x: 498, endPoint y: 326, distance: 175.7
click at [498, 326] on div "**********" at bounding box center [730, 346] width 1460 height 693
type textarea "*"
type textarea "**"
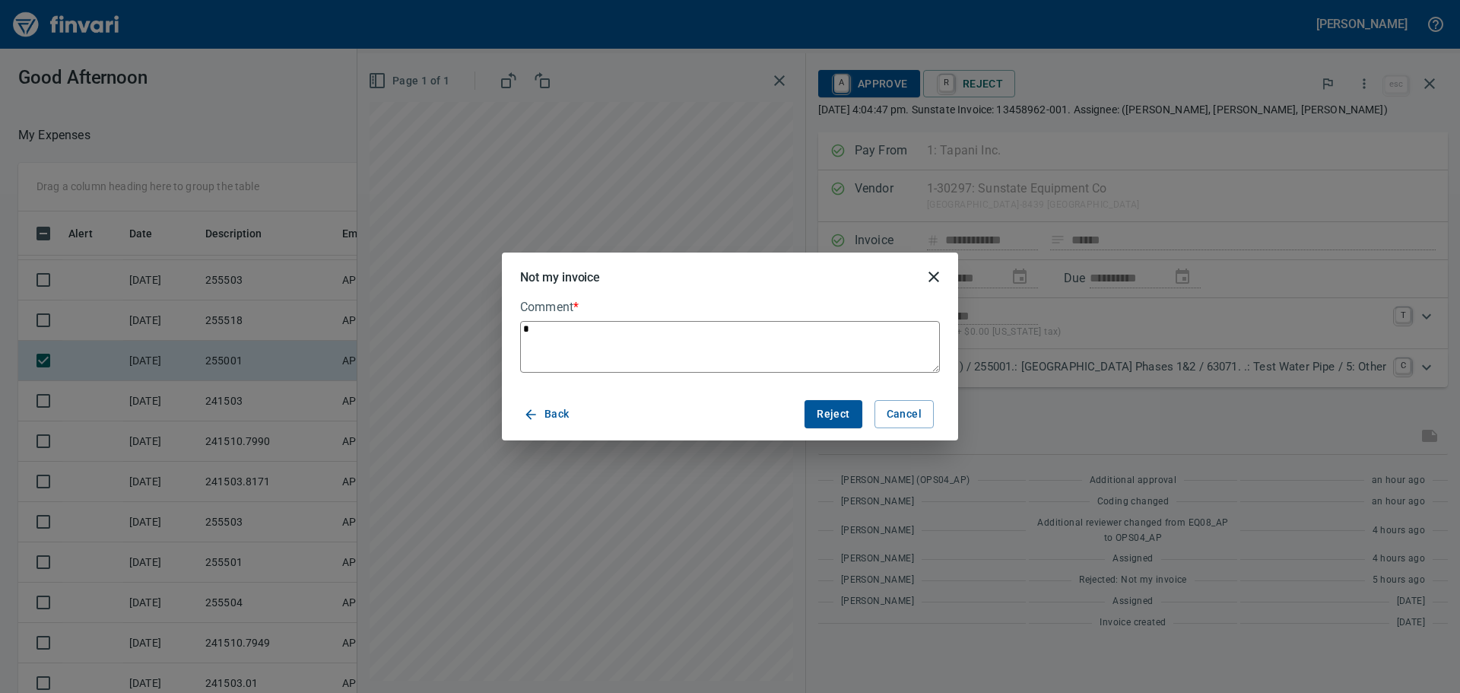
type textarea "*"
type textarea "**"
click at [912, 417] on span "Cancel" at bounding box center [904, 414] width 35 height 19
type textarea "*"
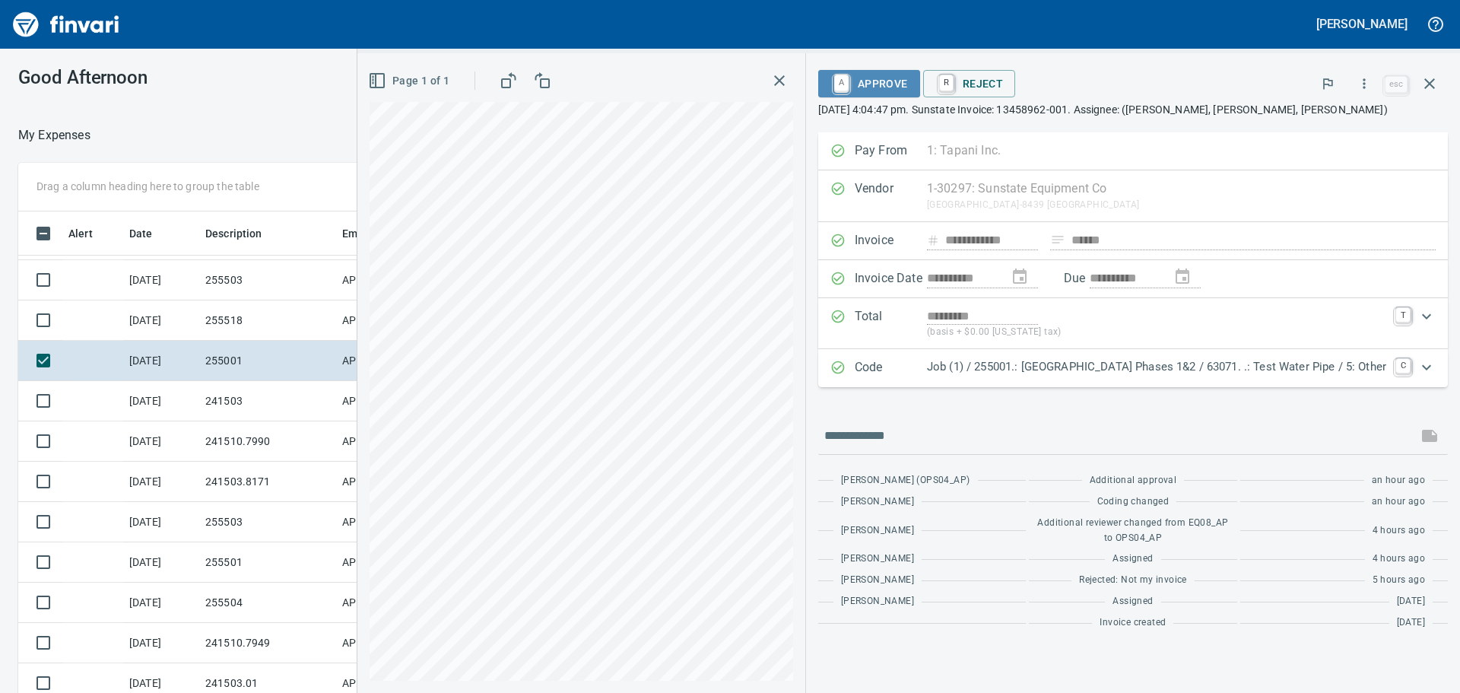
click at [830, 85] on span "A Approve" at bounding box center [869, 84] width 78 height 26
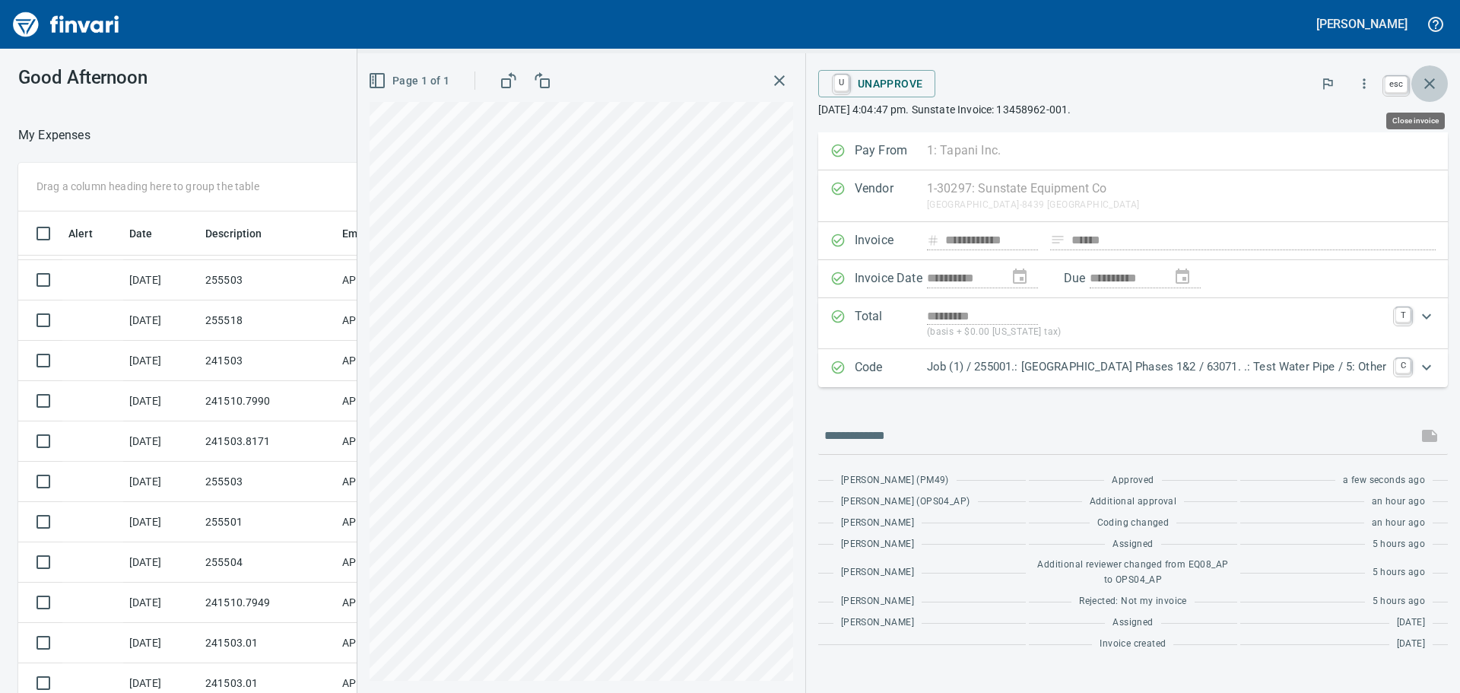
click at [1424, 86] on icon "button" at bounding box center [1430, 84] width 18 height 18
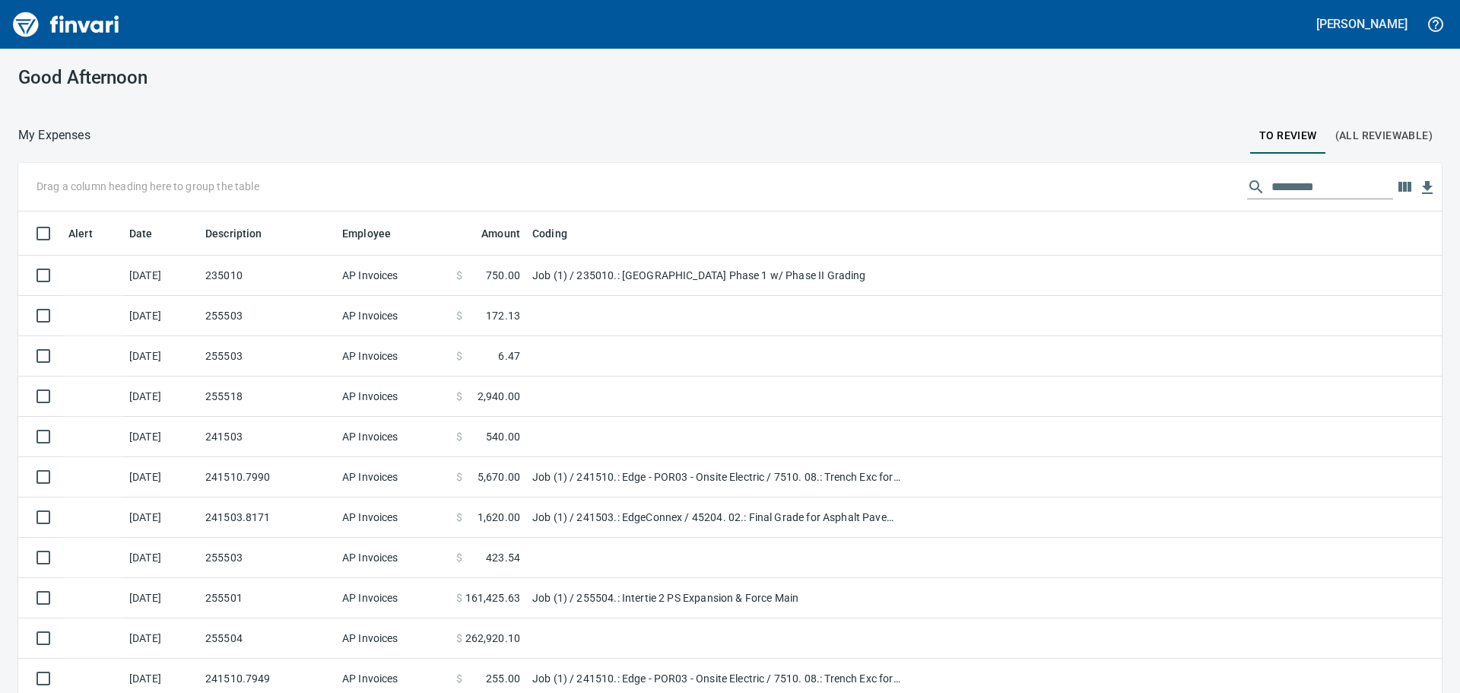
scroll to position [514, 1389]
